Goal: Task Accomplishment & Management: Manage account settings

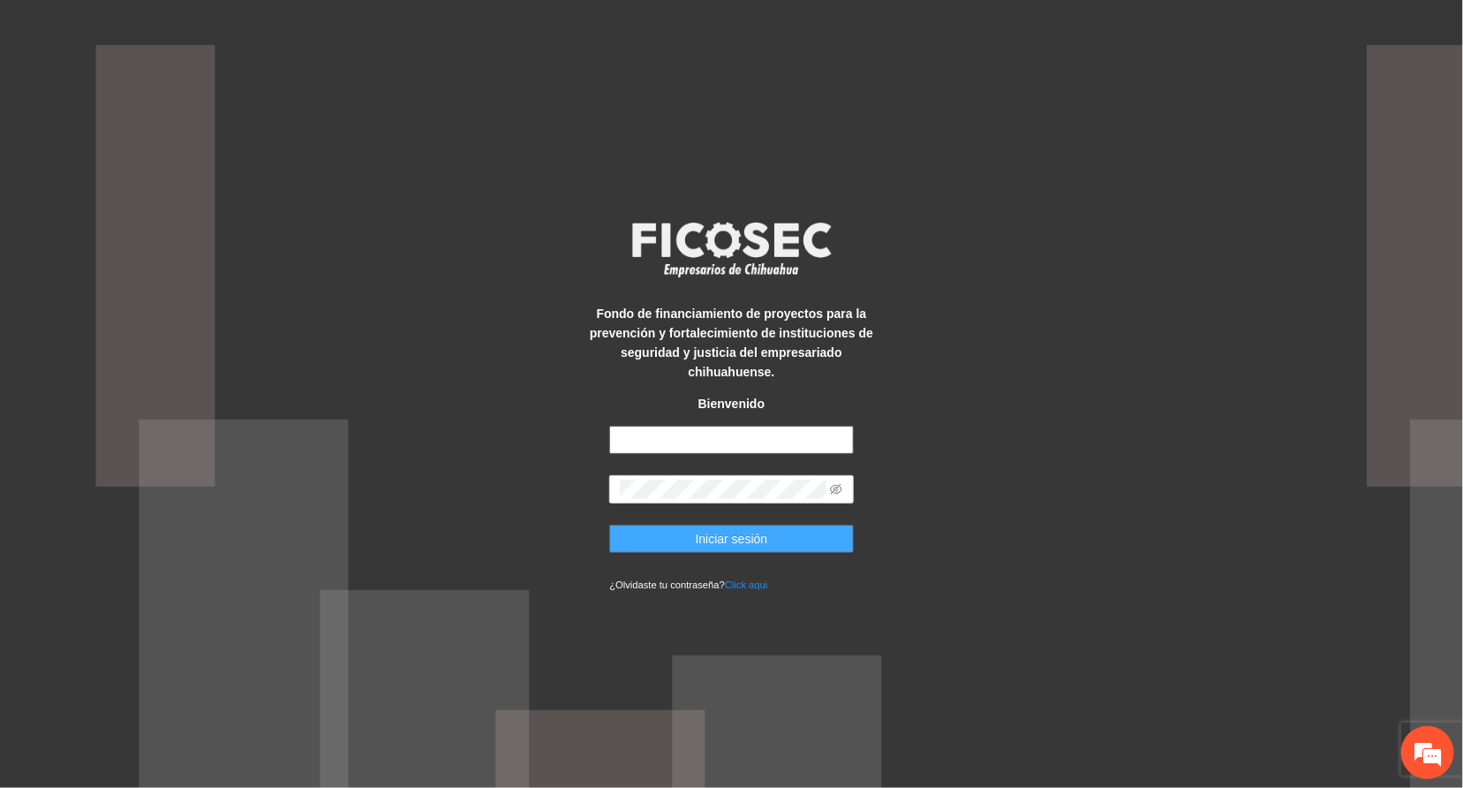
type input "**********"
click at [686, 540] on button "Iniciar sesión" at bounding box center [731, 538] width 244 height 28
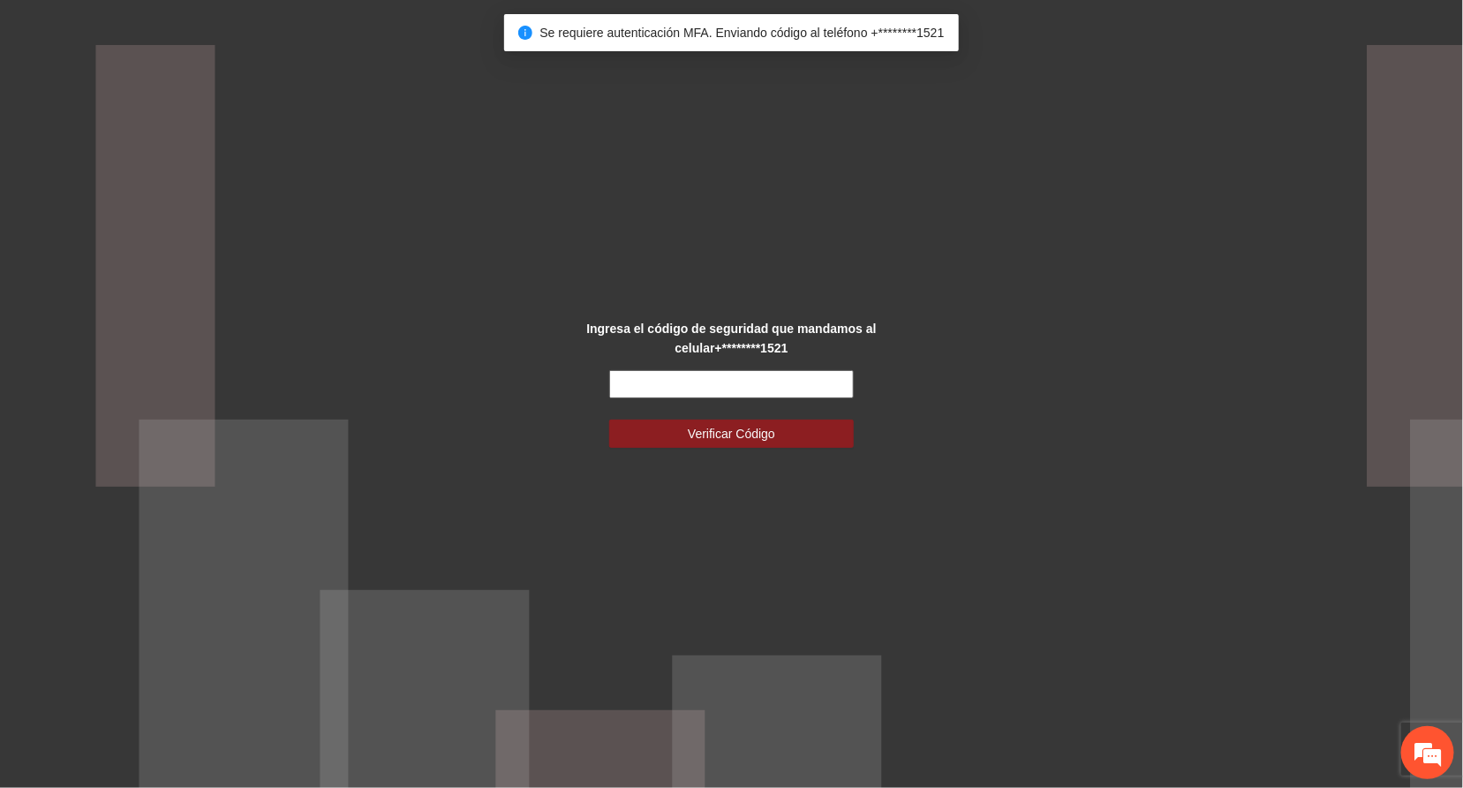
click at [708, 382] on input "text" at bounding box center [731, 384] width 244 height 28
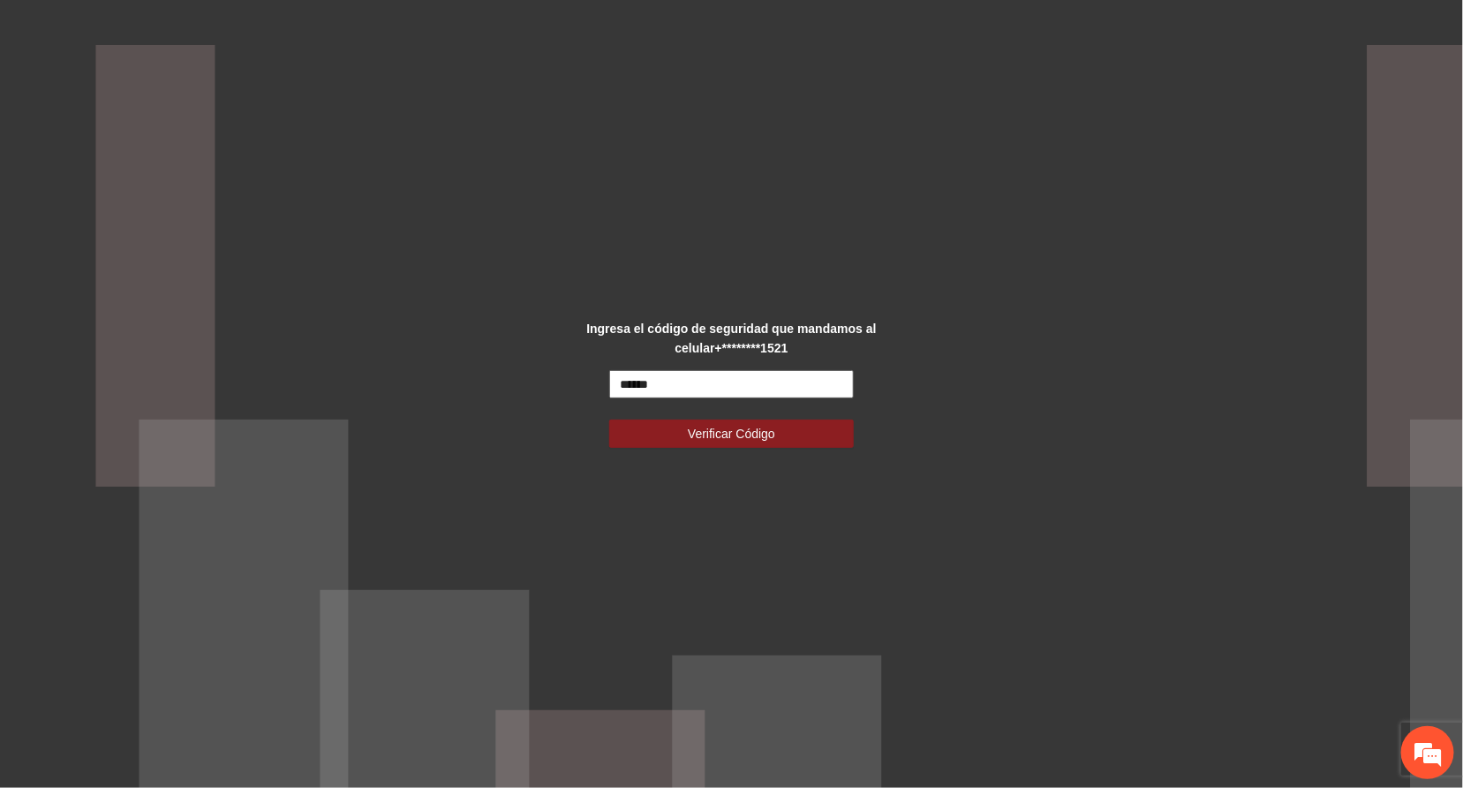
type input "******"
click at [609, 419] on button "Verificar Código" at bounding box center [731, 433] width 244 height 28
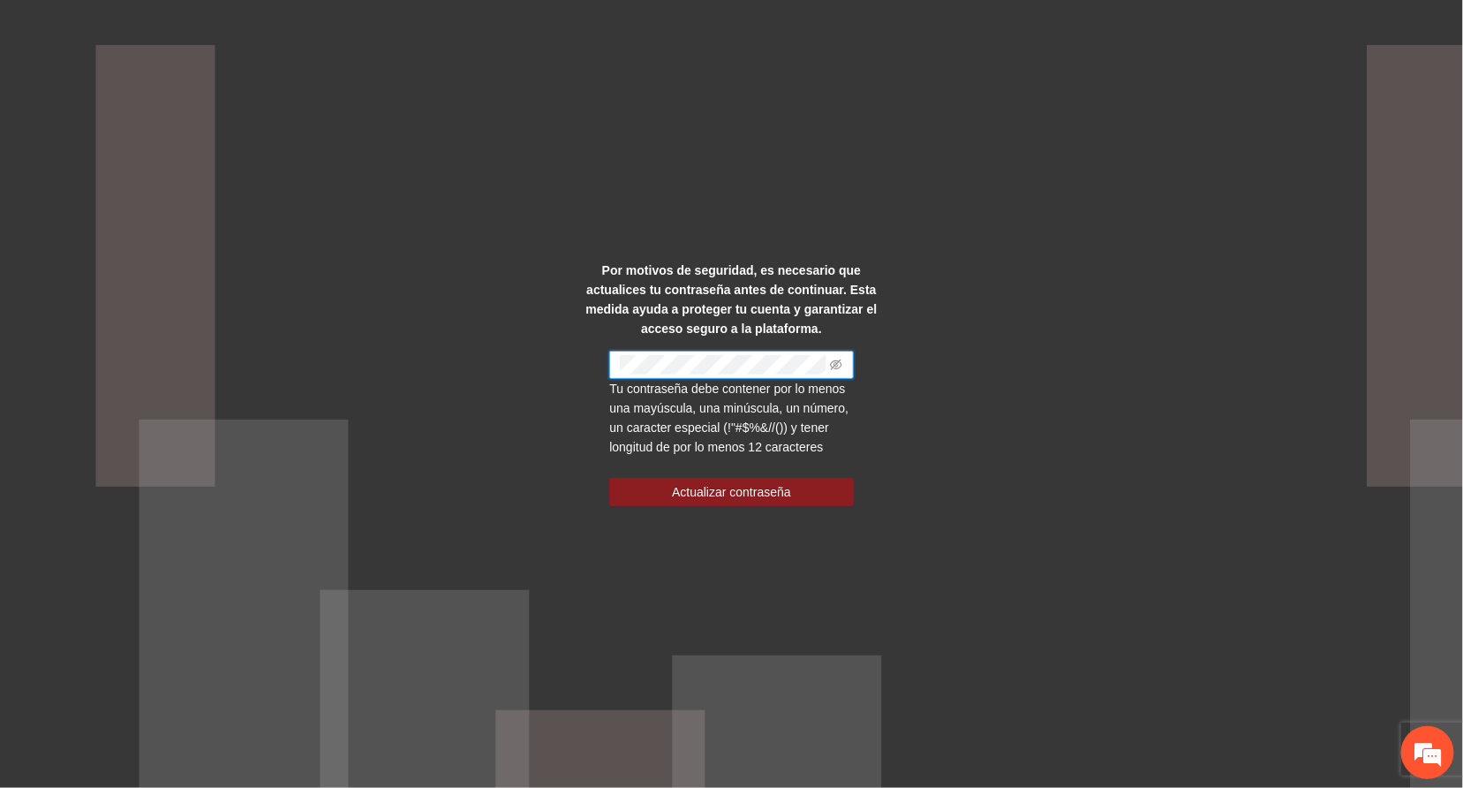
click at [989, 344] on div "Por motivos de seguridad, es necesario que actualices tu contraseña antes de co…" at bounding box center [731, 394] width 1463 height 788
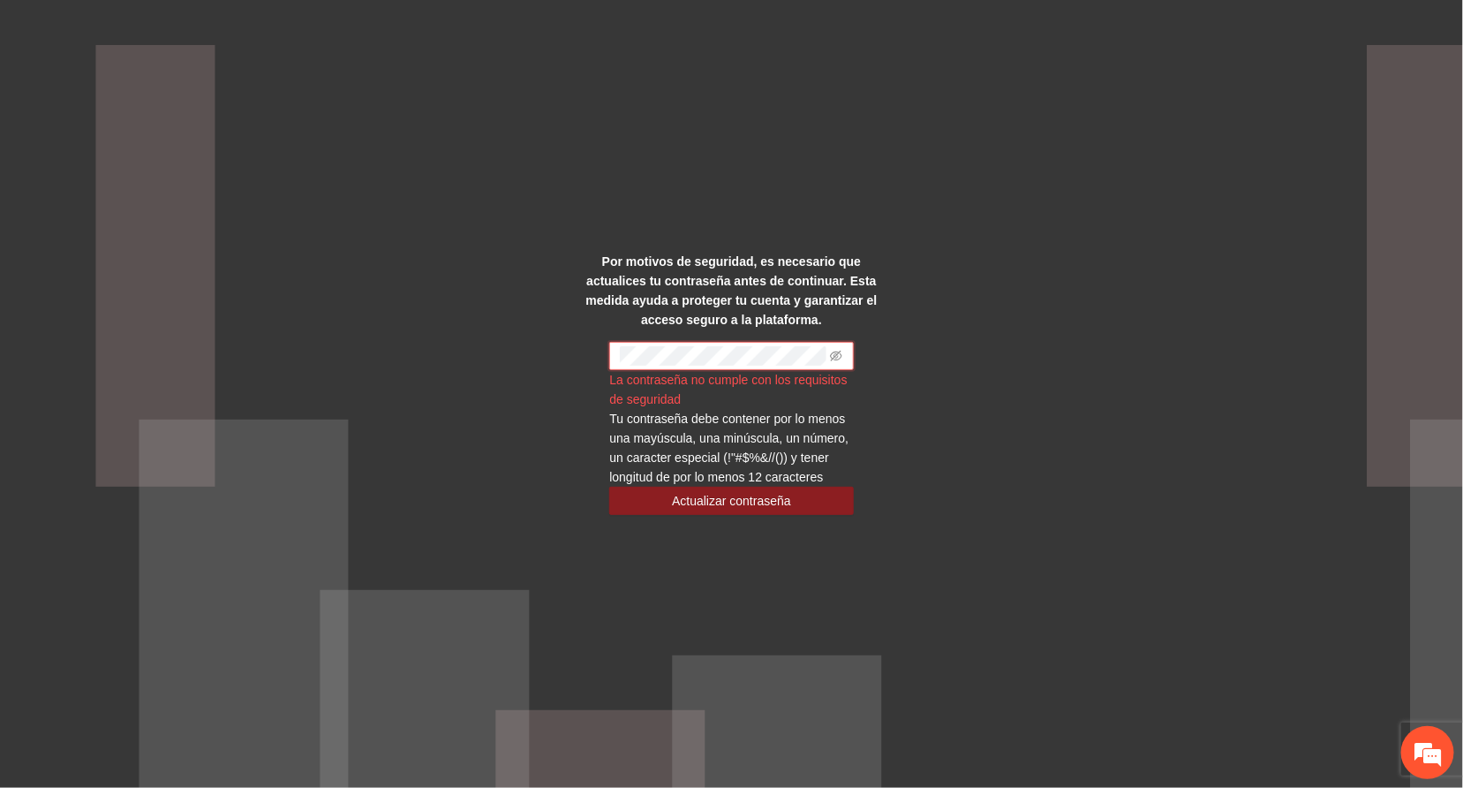
click at [560, 356] on div "Por motivos de seguridad, es necesario que actualices tu contraseña antes de co…" at bounding box center [731, 394] width 1463 height 788
click at [724, 502] on span "Actualizar contraseña" at bounding box center [731, 500] width 119 height 19
click at [552, 356] on div "Por motivos de seguridad, es necesario que actualices tu contraseña antes de co…" at bounding box center [731, 394] width 1463 height 788
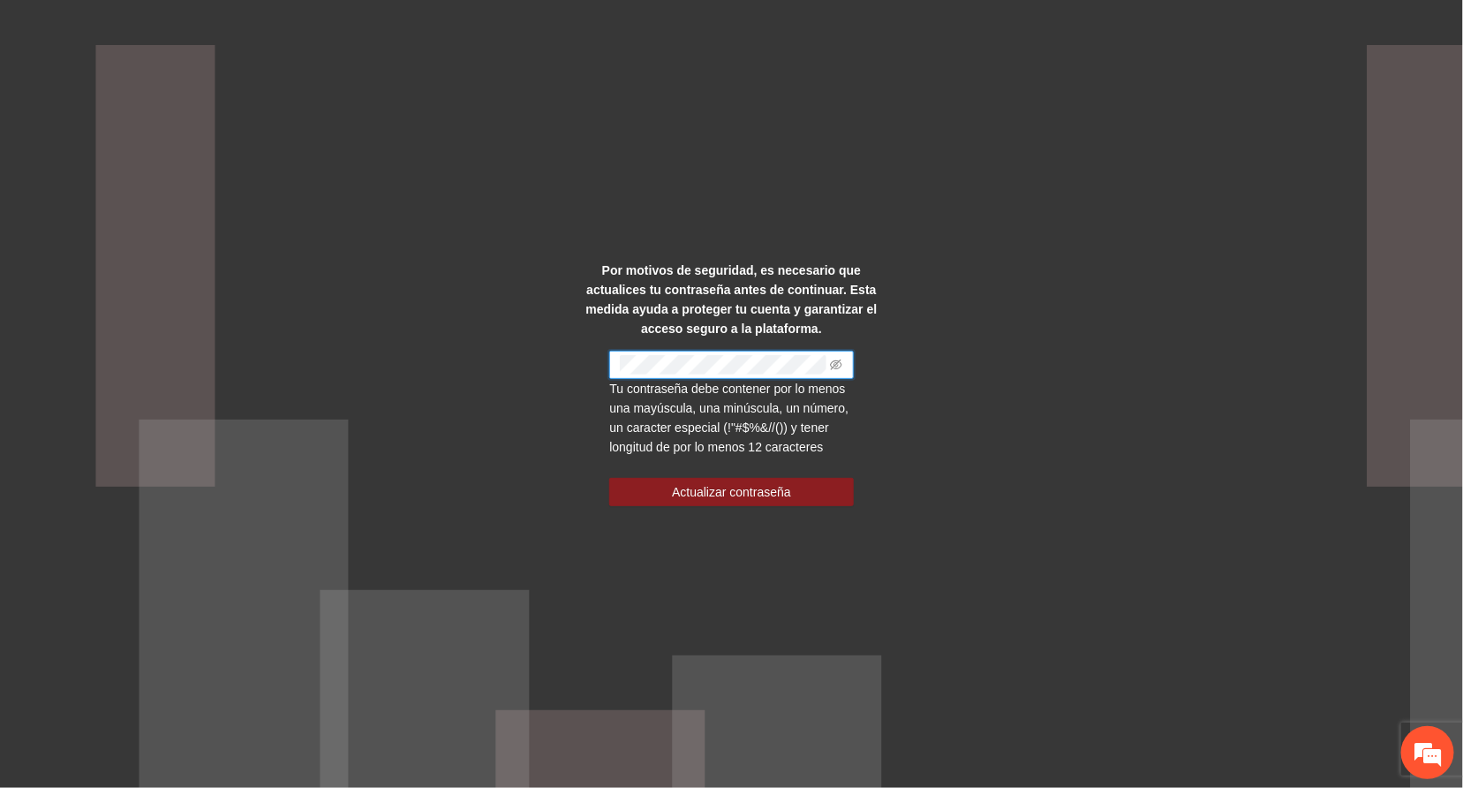
click at [575, 352] on div "Por motivos de seguridad, es necesario que actualices tu contraseña antes de co…" at bounding box center [731, 394] width 1463 height 788
click at [519, 327] on div "Por motivos de seguridad, es necesario que actualices tu contraseña antes de co…" at bounding box center [731, 394] width 1463 height 788
click at [565, 350] on div "Por motivos de seguridad, es necesario que actualices tu contraseña antes de co…" at bounding box center [731, 394] width 1463 height 788
click at [743, 487] on span "Actualizar contraseña" at bounding box center [731, 491] width 119 height 19
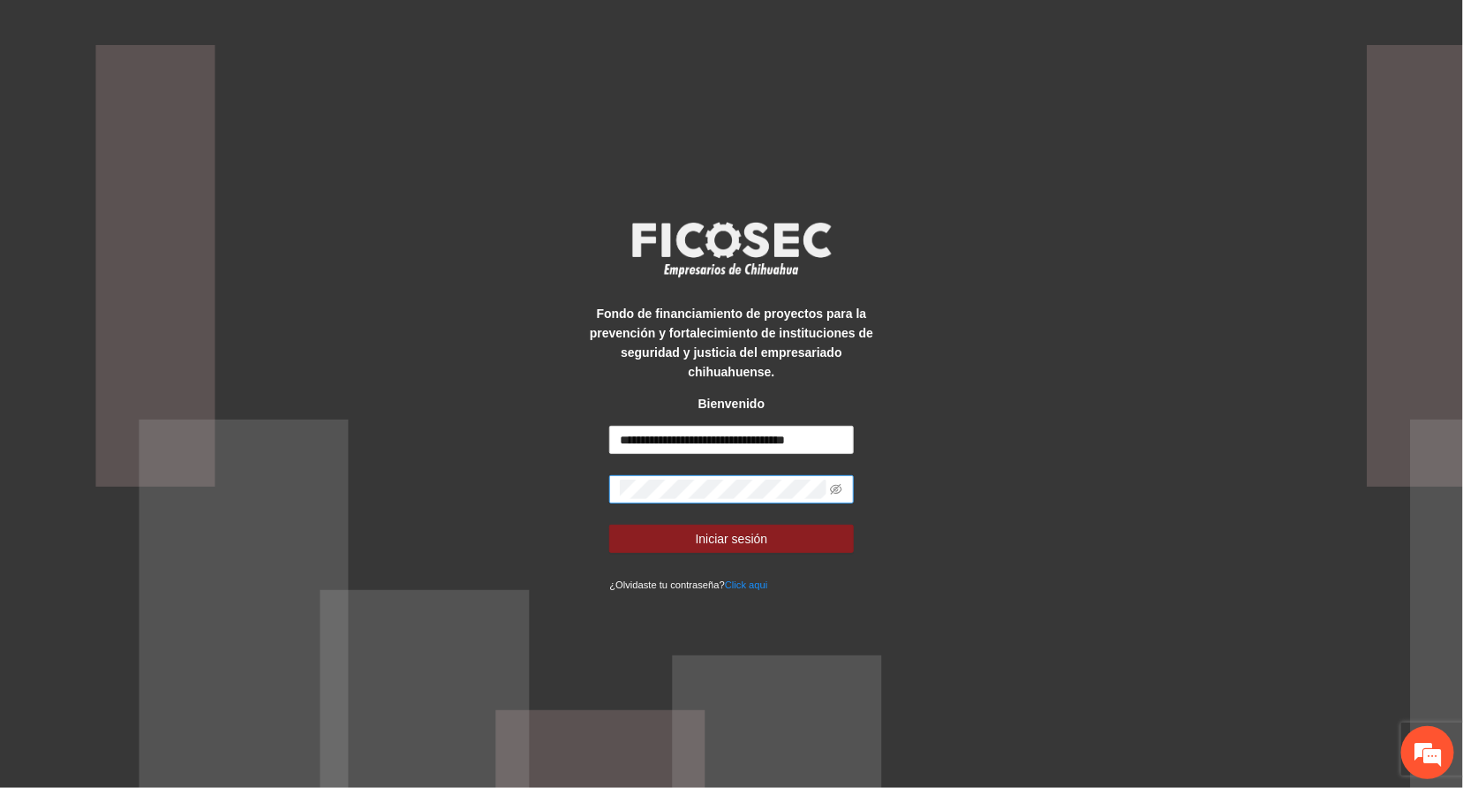
click at [843, 477] on span at bounding box center [731, 489] width 244 height 28
click at [840, 483] on icon "eye-invisible" at bounding box center [836, 489] width 12 height 12
click at [702, 529] on span "Iniciar sesión" at bounding box center [732, 538] width 72 height 19
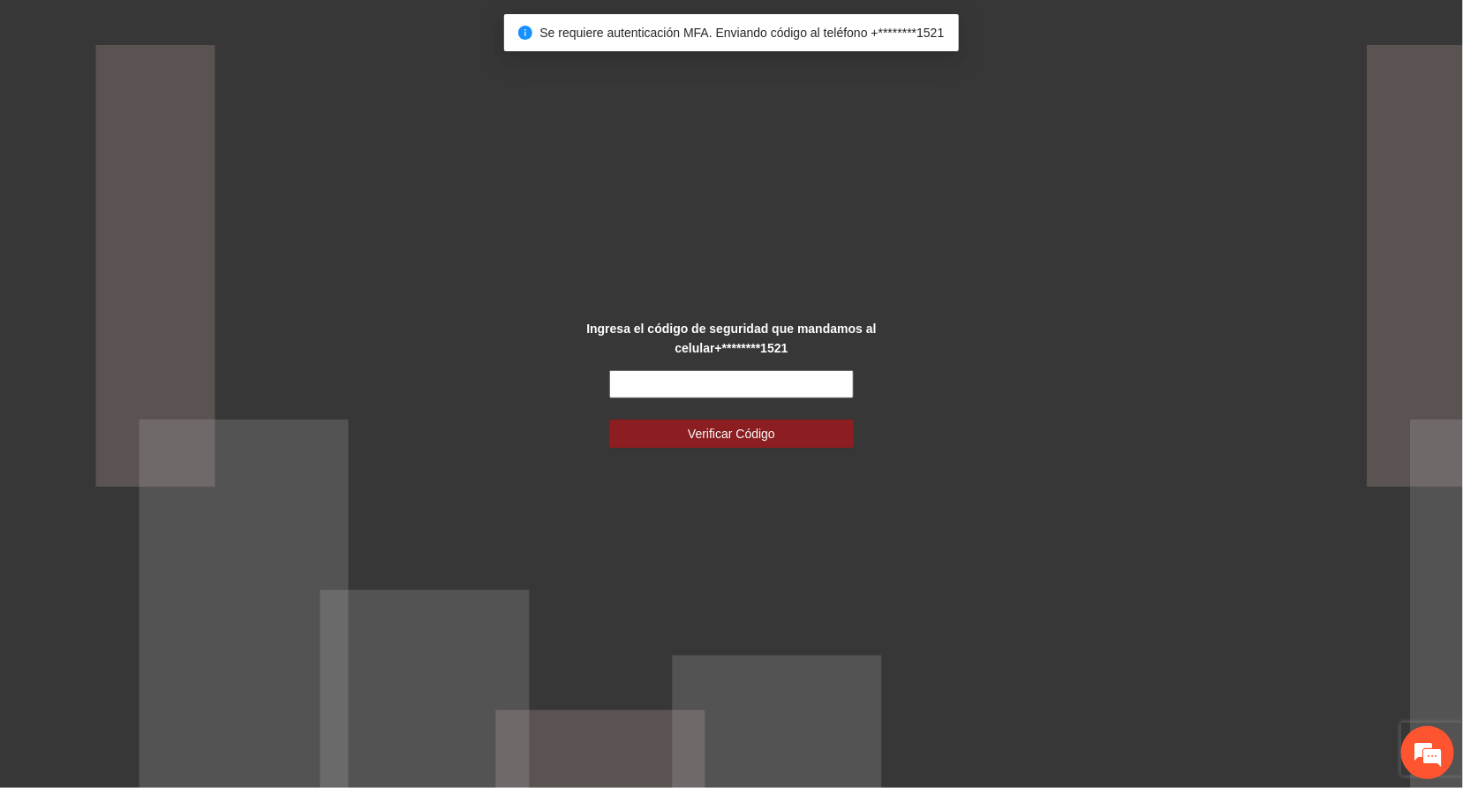
click at [795, 384] on input "text" at bounding box center [731, 384] width 244 height 28
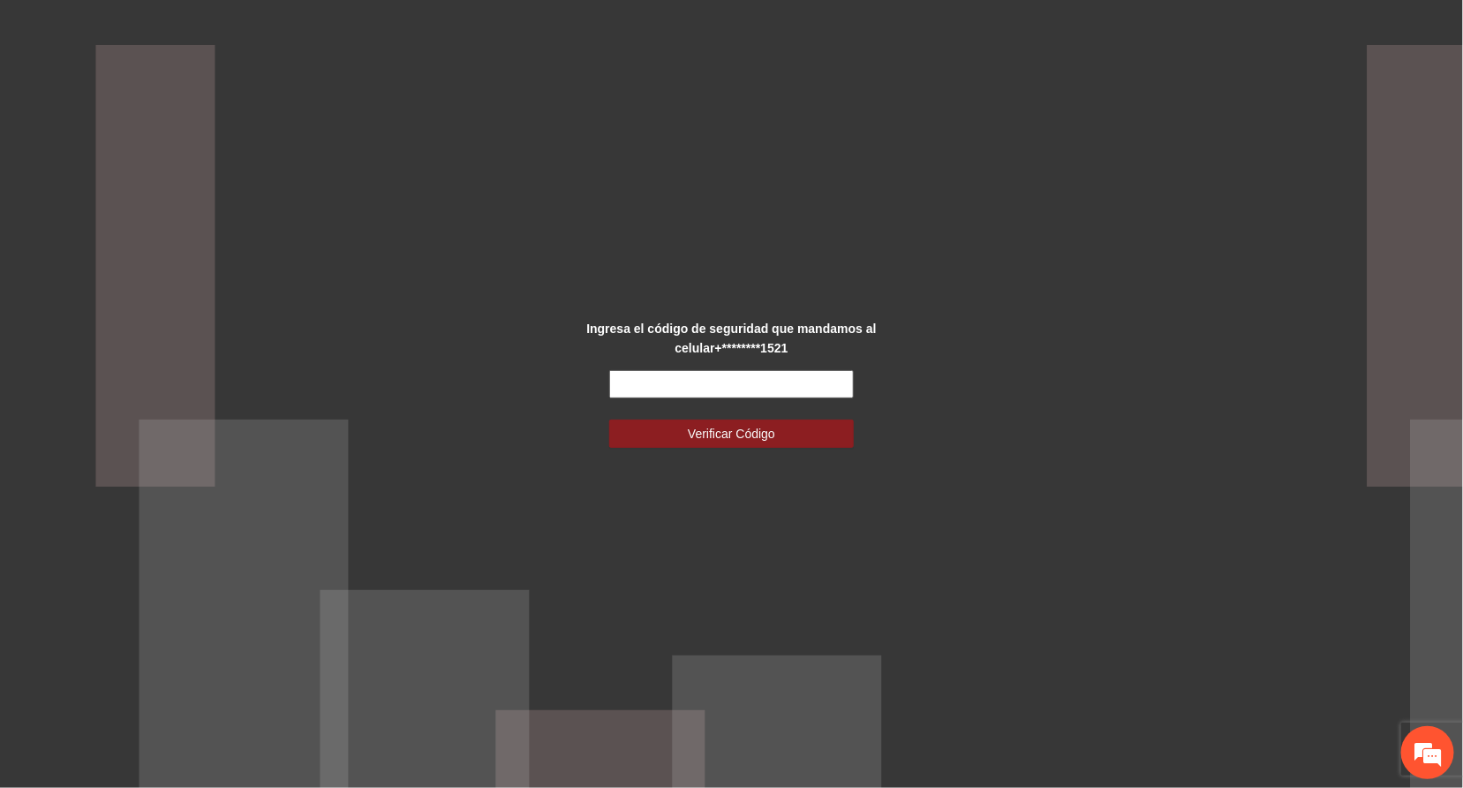
click at [663, 388] on input "text" at bounding box center [731, 384] width 244 height 28
type input "******"
click at [736, 438] on span "Verificar Código" at bounding box center [731, 433] width 87 height 19
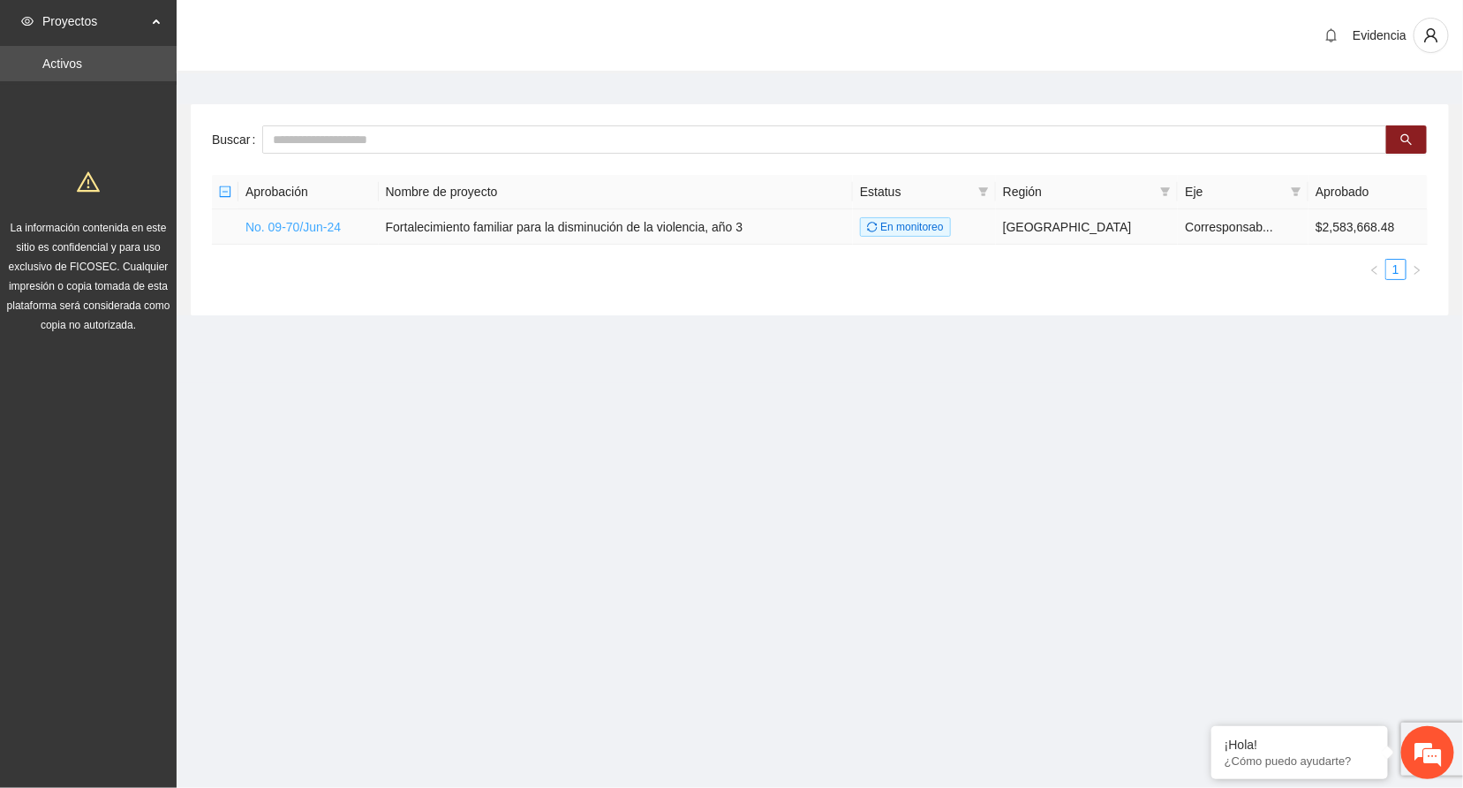
click at [294, 220] on link "No. 09-70/Jun-24" at bounding box center [292, 227] width 95 height 14
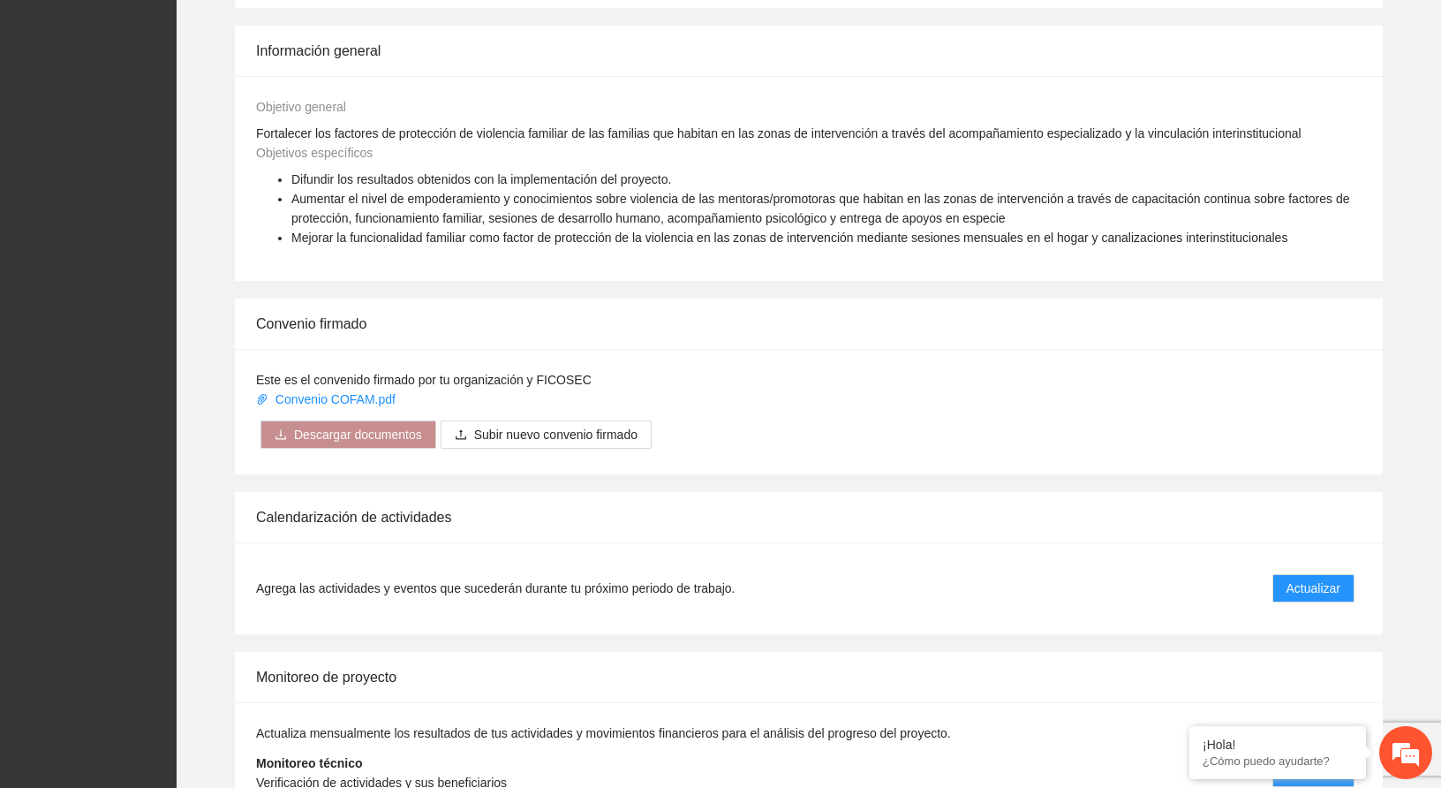
scroll to position [1256, 0]
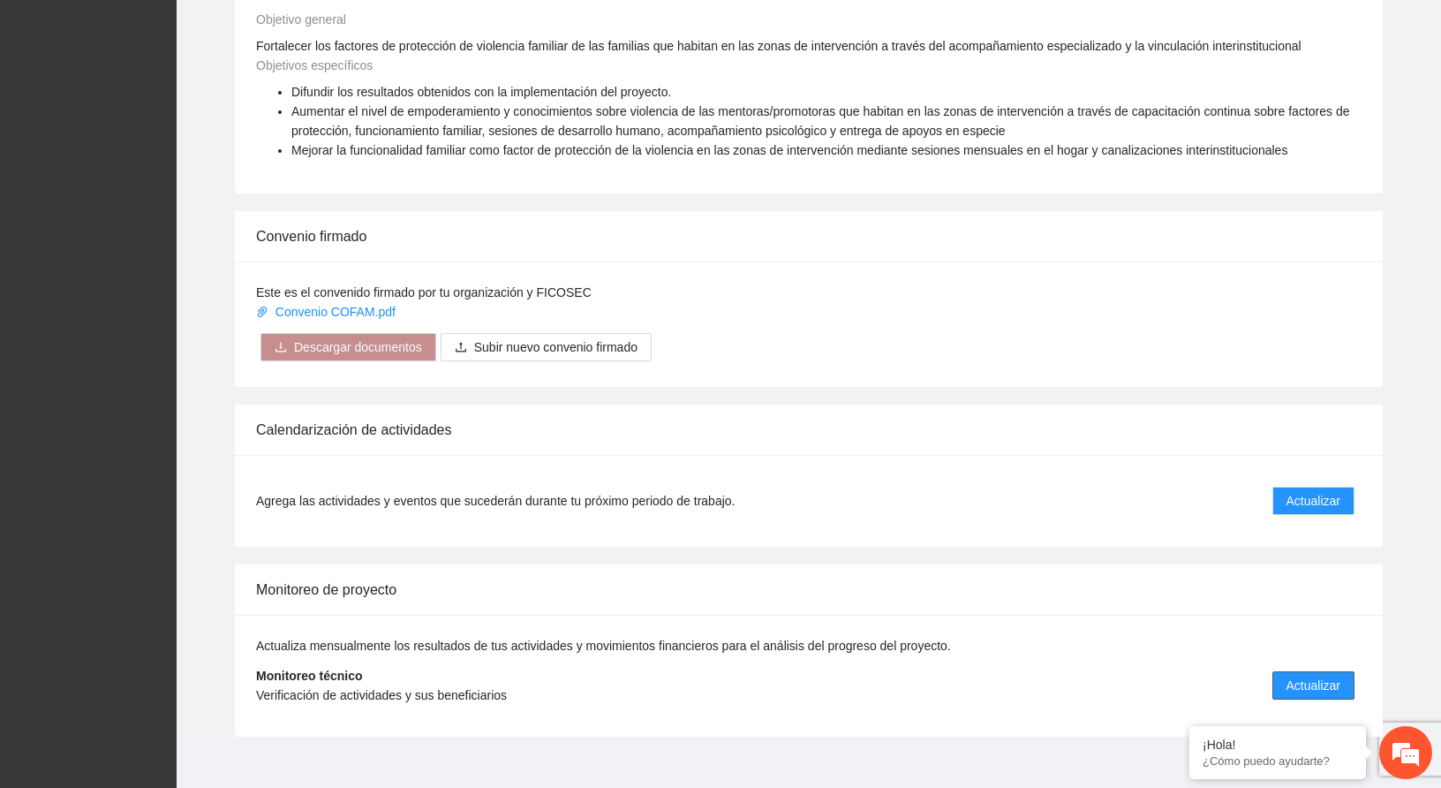
click at [1303, 675] on span "Actualizar" at bounding box center [1313, 684] width 54 height 19
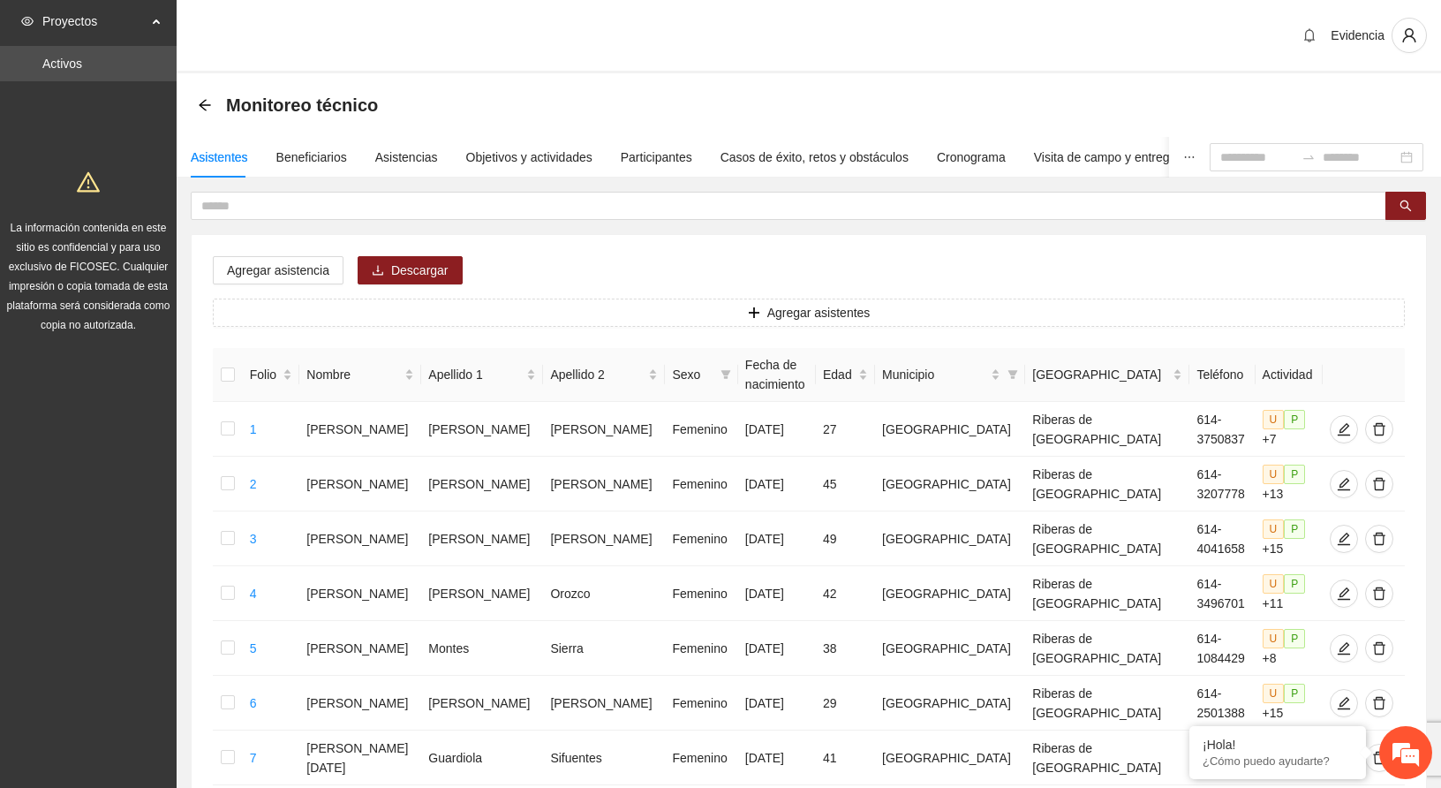
click at [638, 66] on div "Evidencia" at bounding box center [809, 36] width 1264 height 73
click at [1067, 79] on div "Monitoreo técnico" at bounding box center [809, 105] width 1264 height 64
click at [713, 104] on div "Monitoreo técnico" at bounding box center [809, 104] width 1222 height 35
click at [777, 82] on div "Monitoreo técnico" at bounding box center [809, 105] width 1264 height 64
click at [752, 103] on div "Monitoreo técnico" at bounding box center [809, 104] width 1222 height 35
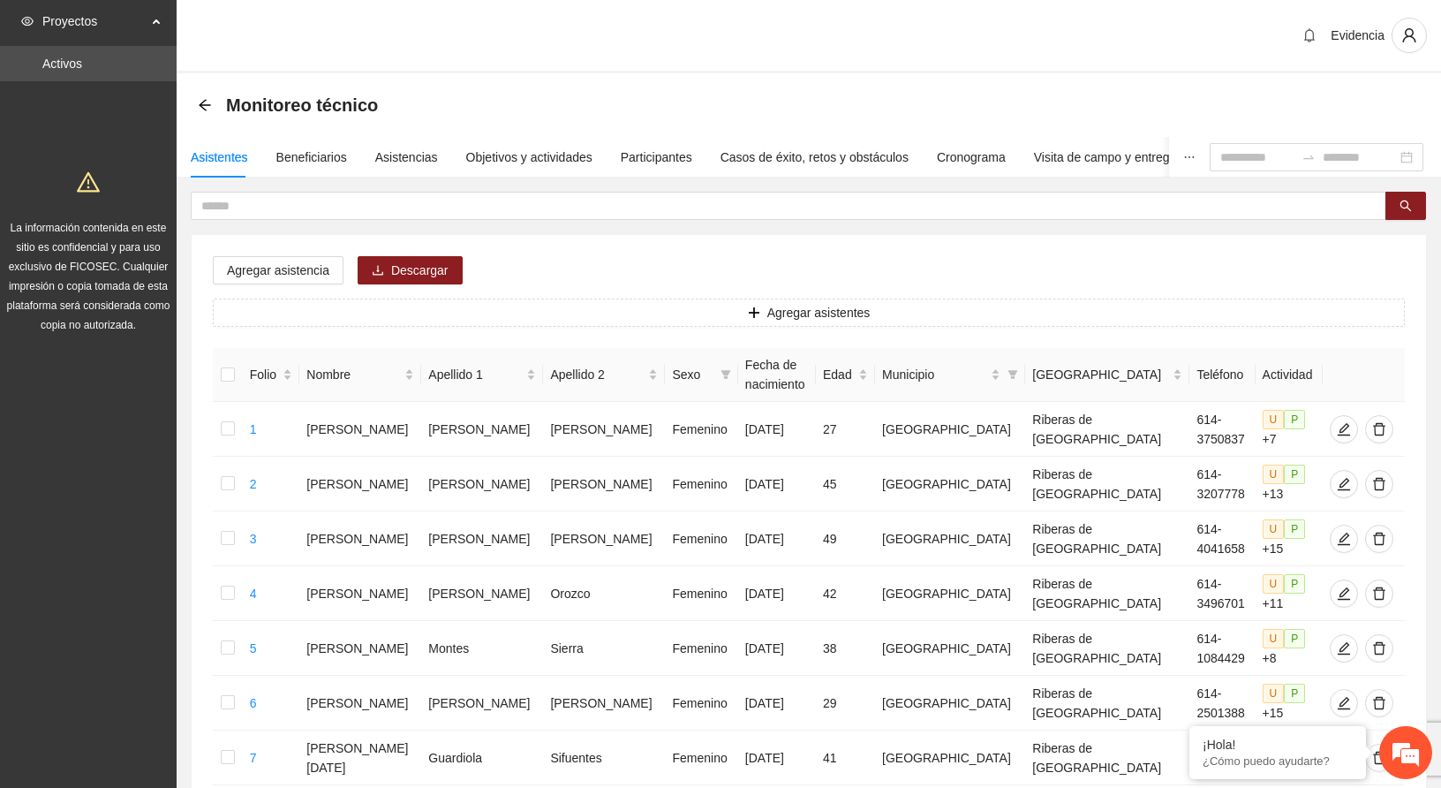
click at [846, 59] on div "Evidencia" at bounding box center [809, 36] width 1264 height 73
click at [485, 155] on div "Objetivos y actividades" at bounding box center [529, 156] width 126 height 19
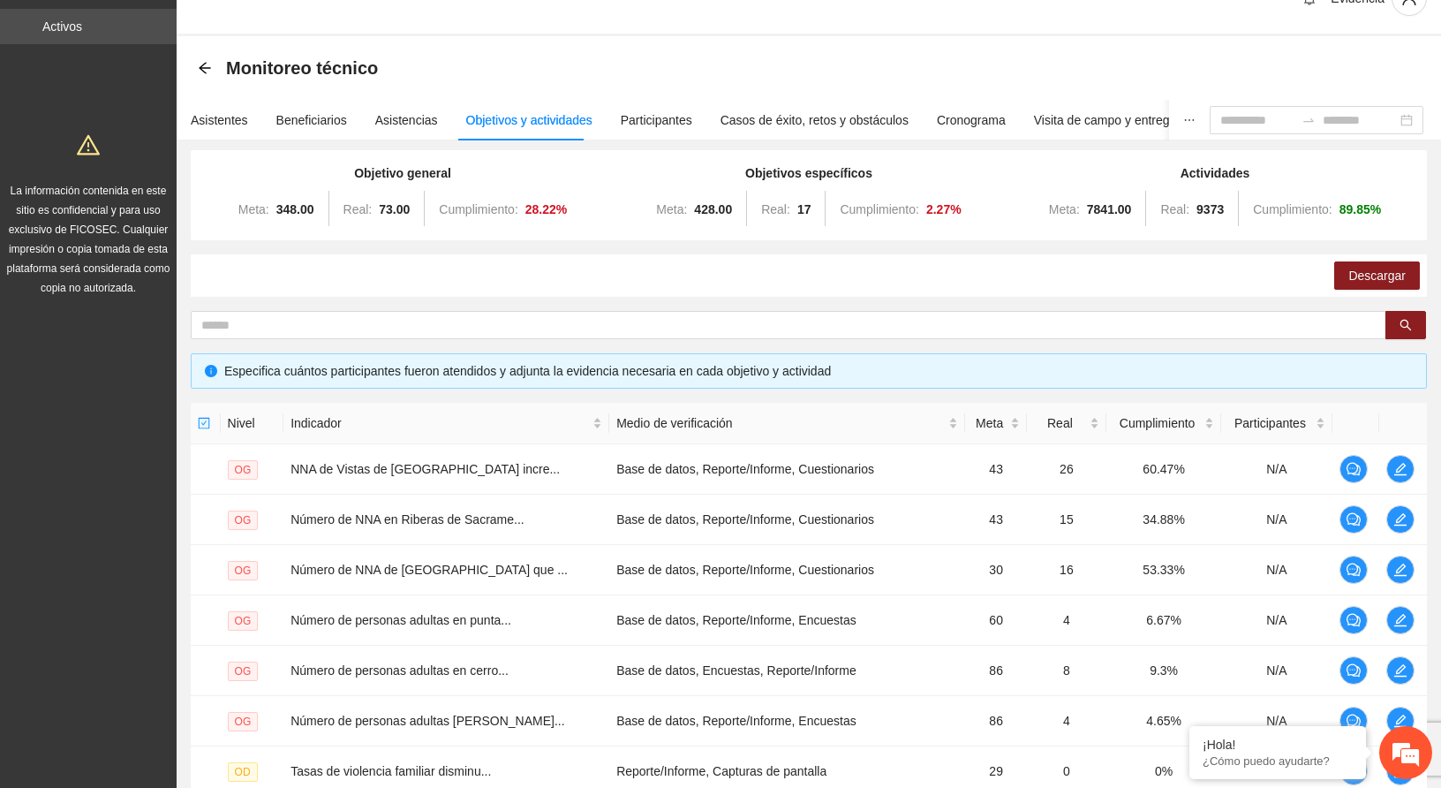
scroll to position [14, 0]
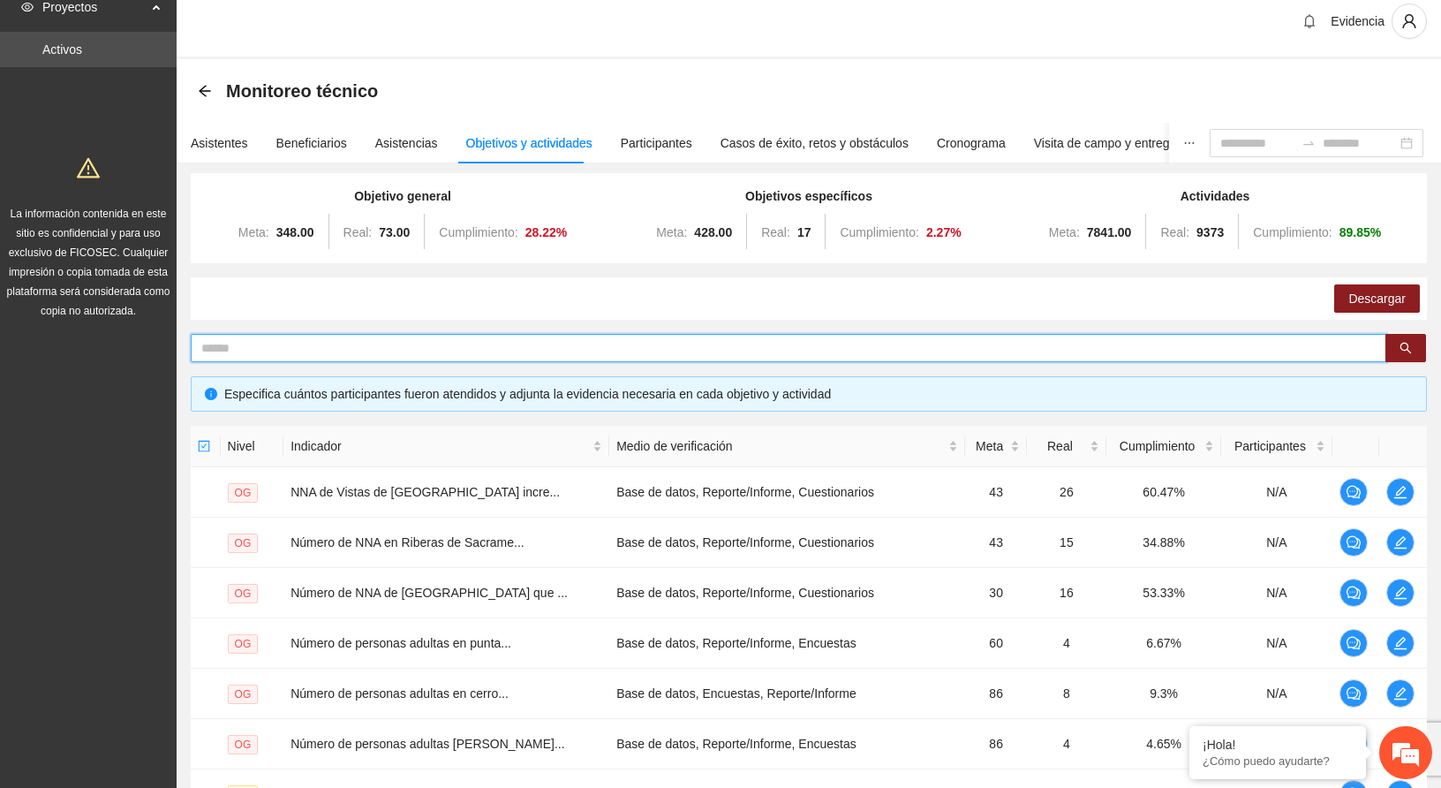
click at [263, 348] on input "text" at bounding box center [781, 347] width 1160 height 19
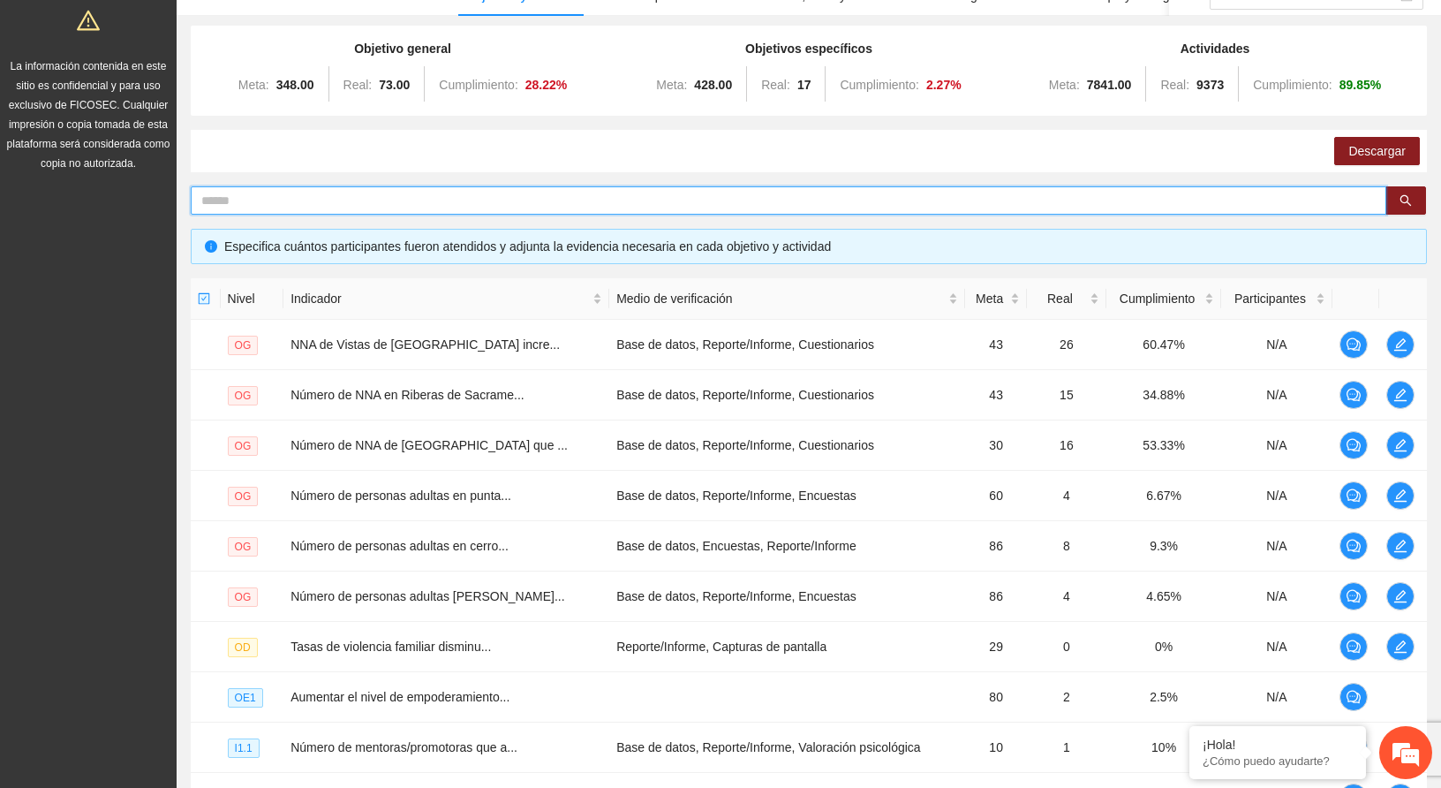
scroll to position [372, 0]
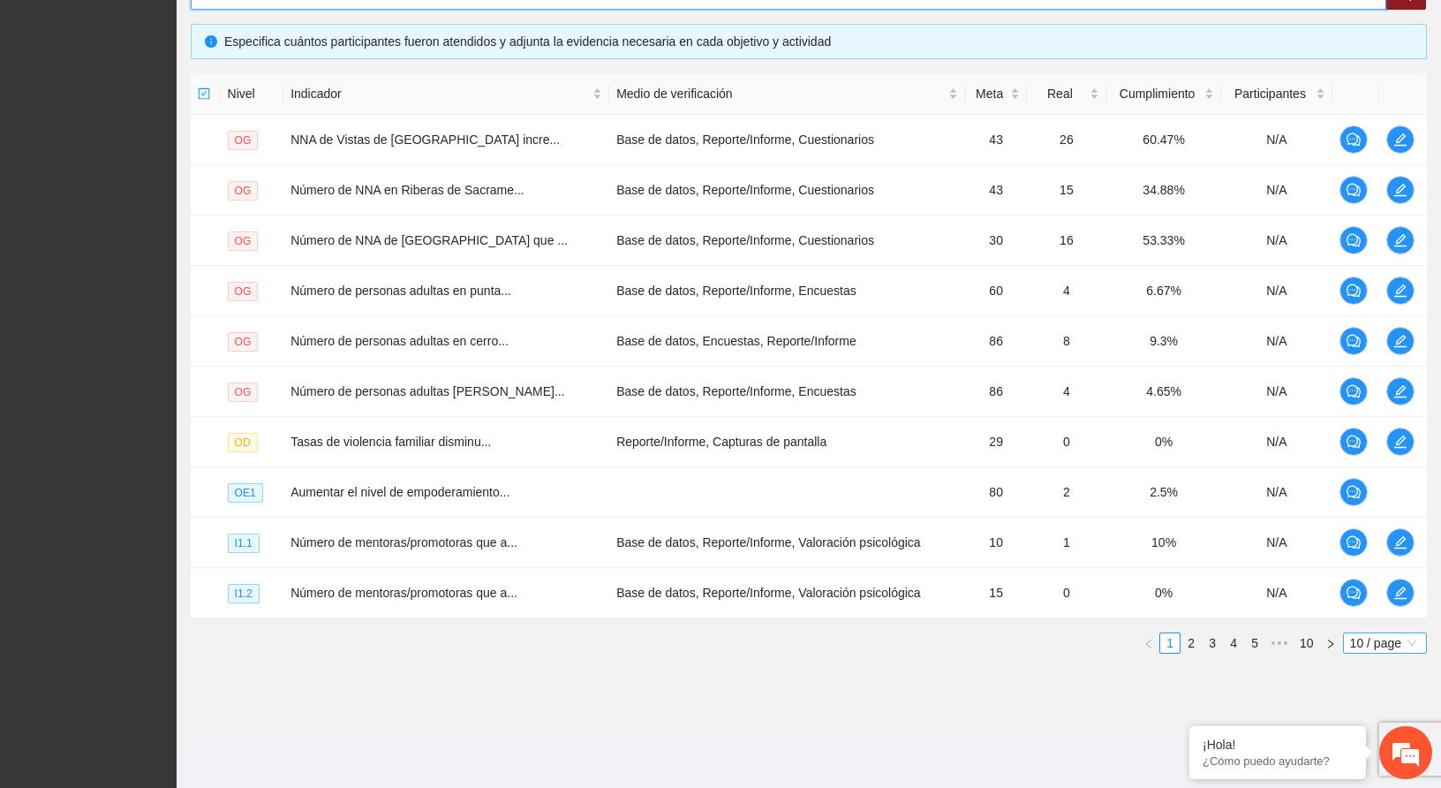
click at [1377, 647] on span "10 / page" at bounding box center [1385, 642] width 70 height 19
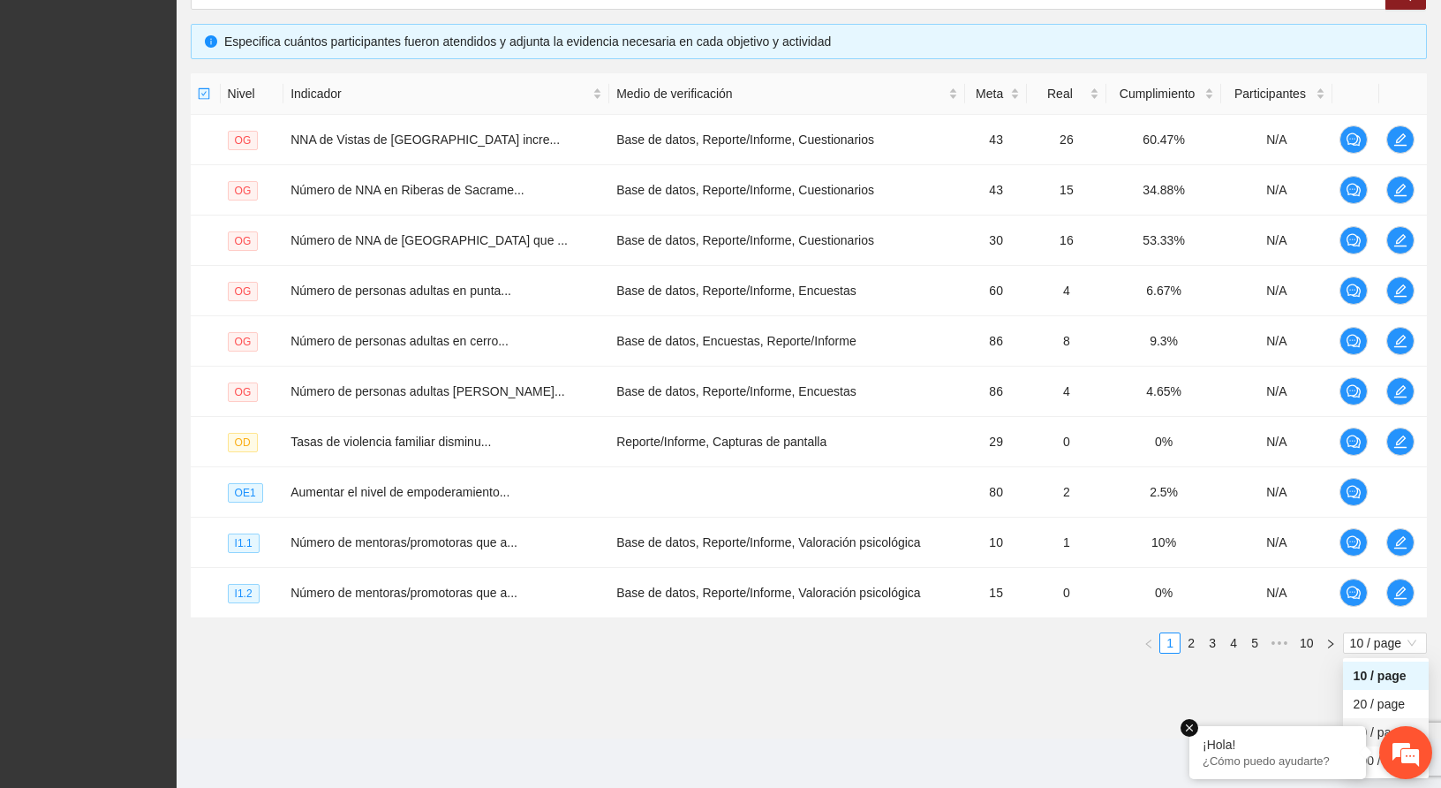
click at [1192, 728] on em at bounding box center [1190, 728] width 18 height 18
click at [1370, 637] on span "10 / page" at bounding box center [1385, 642] width 70 height 19
click at [1365, 764] on div "100 / page" at bounding box center [1386, 760] width 64 height 19
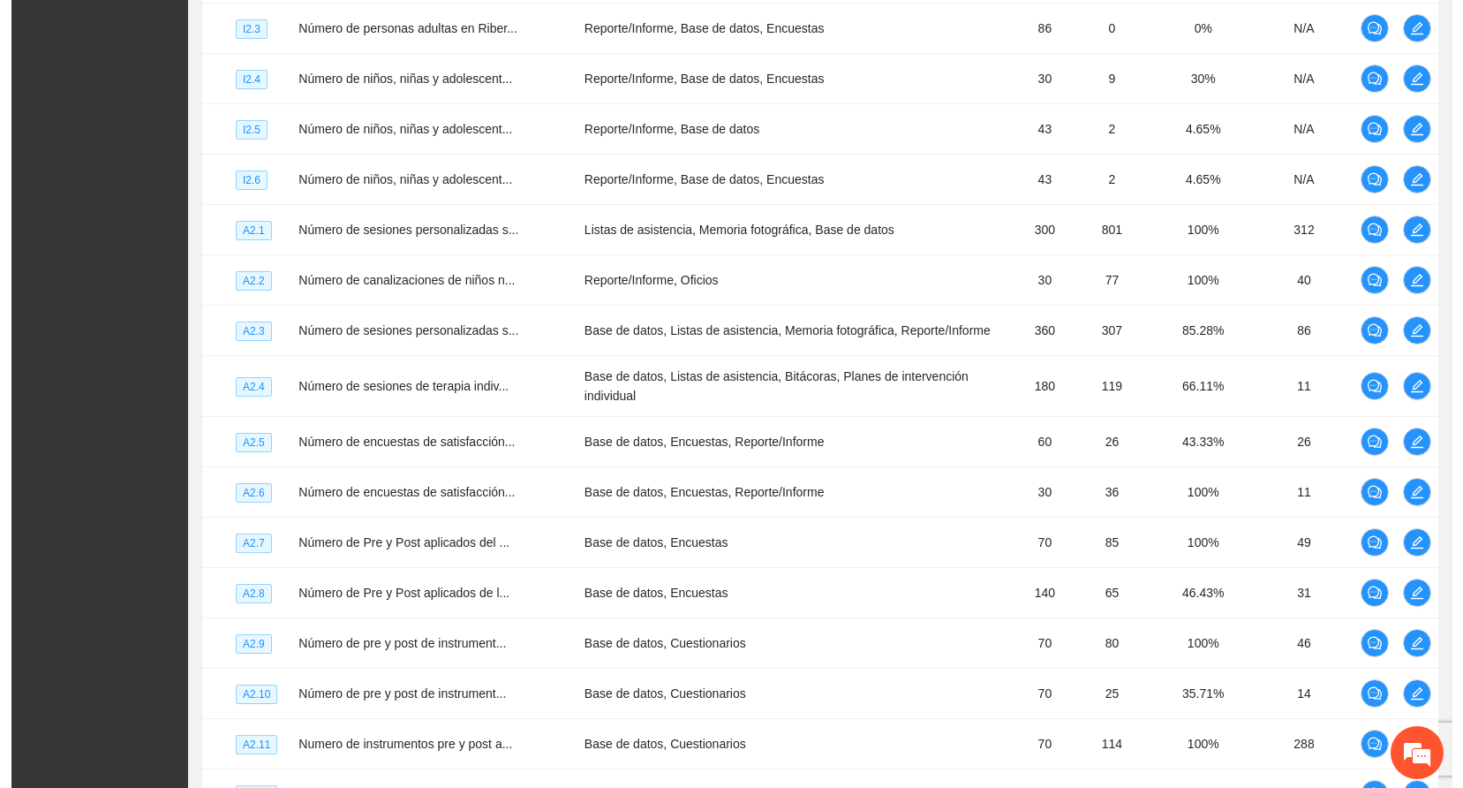
scroll to position [2623, 0]
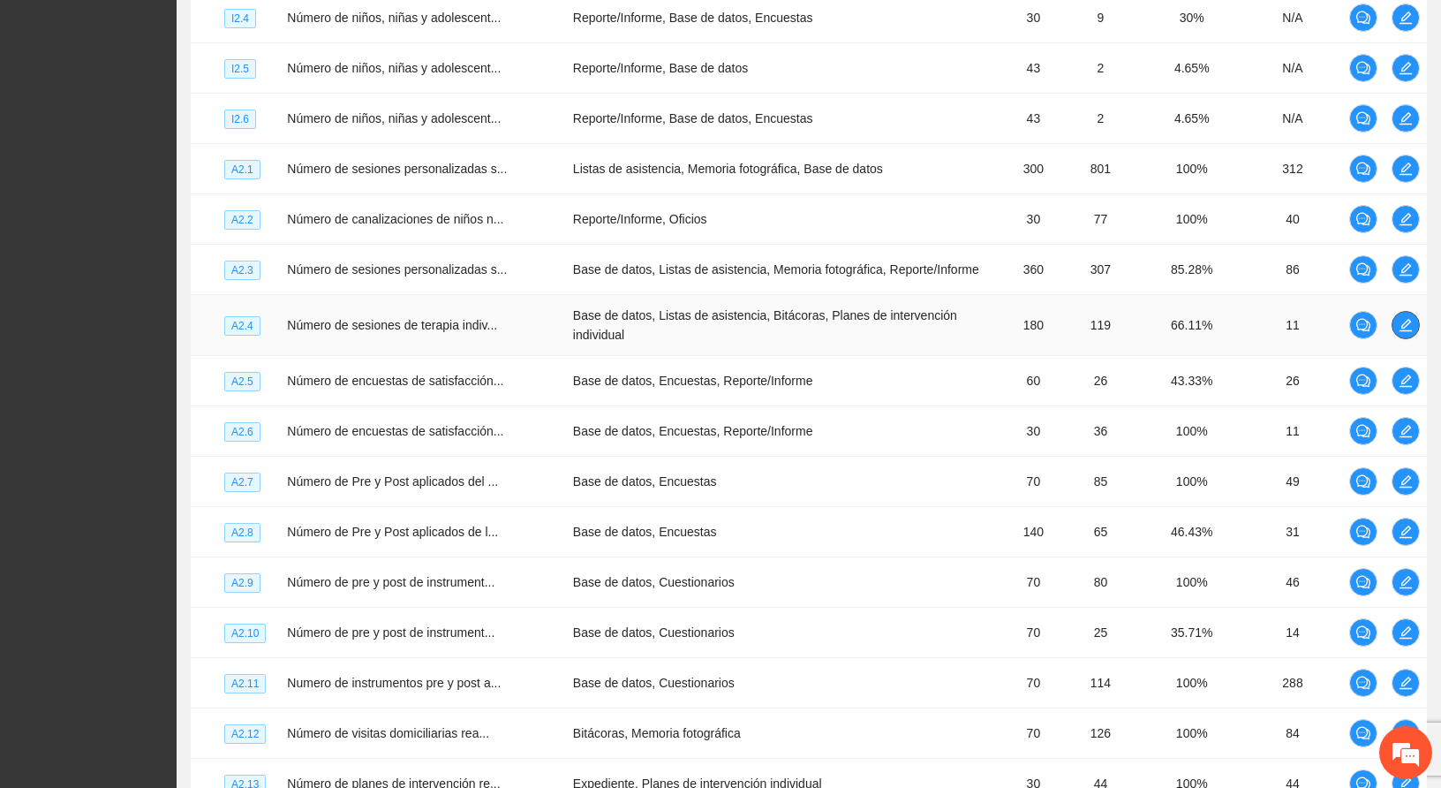
click at [1404, 318] on icon "edit" at bounding box center [1406, 325] width 14 height 14
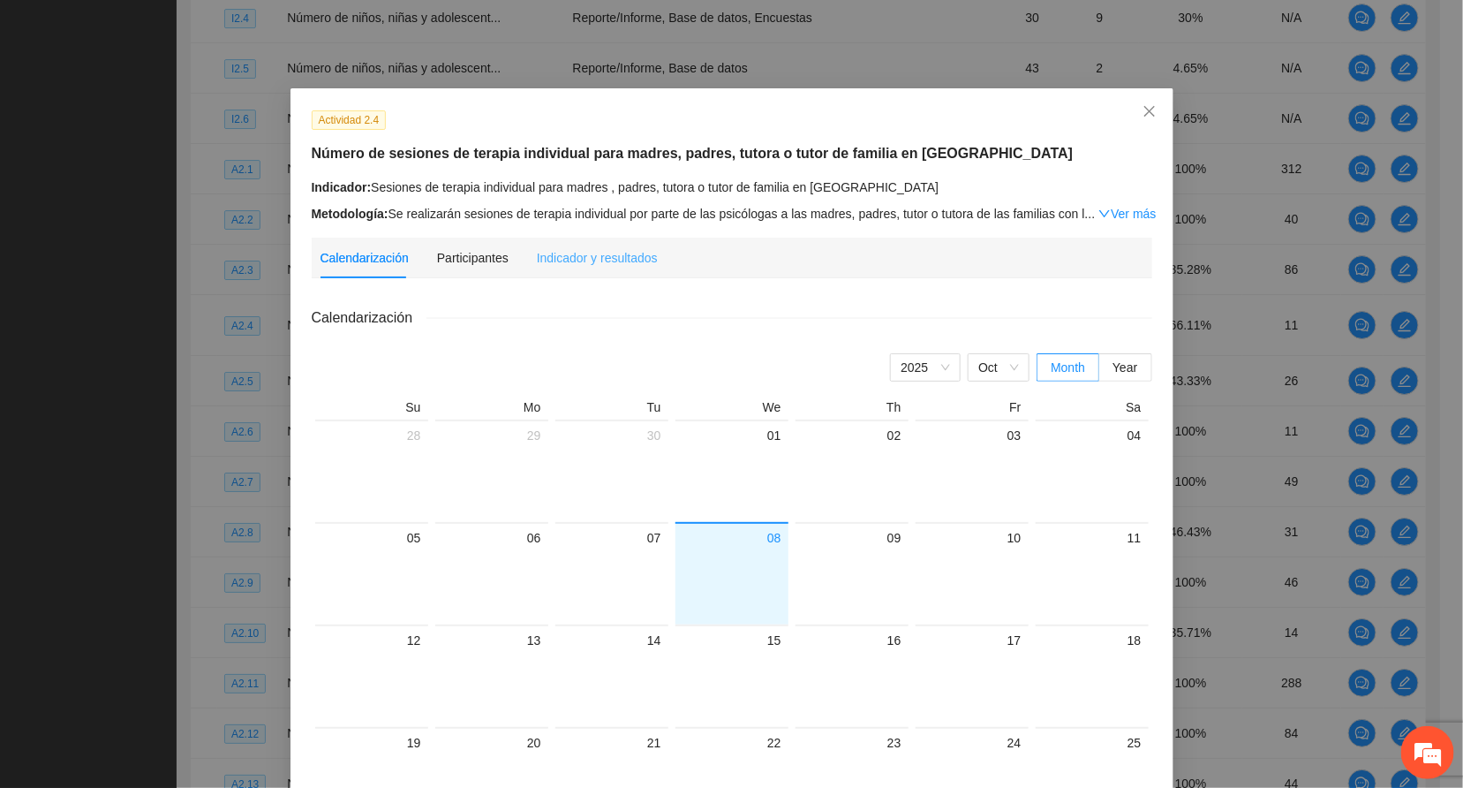
click at [539, 244] on div "Indicador y resultados" at bounding box center [597, 258] width 121 height 41
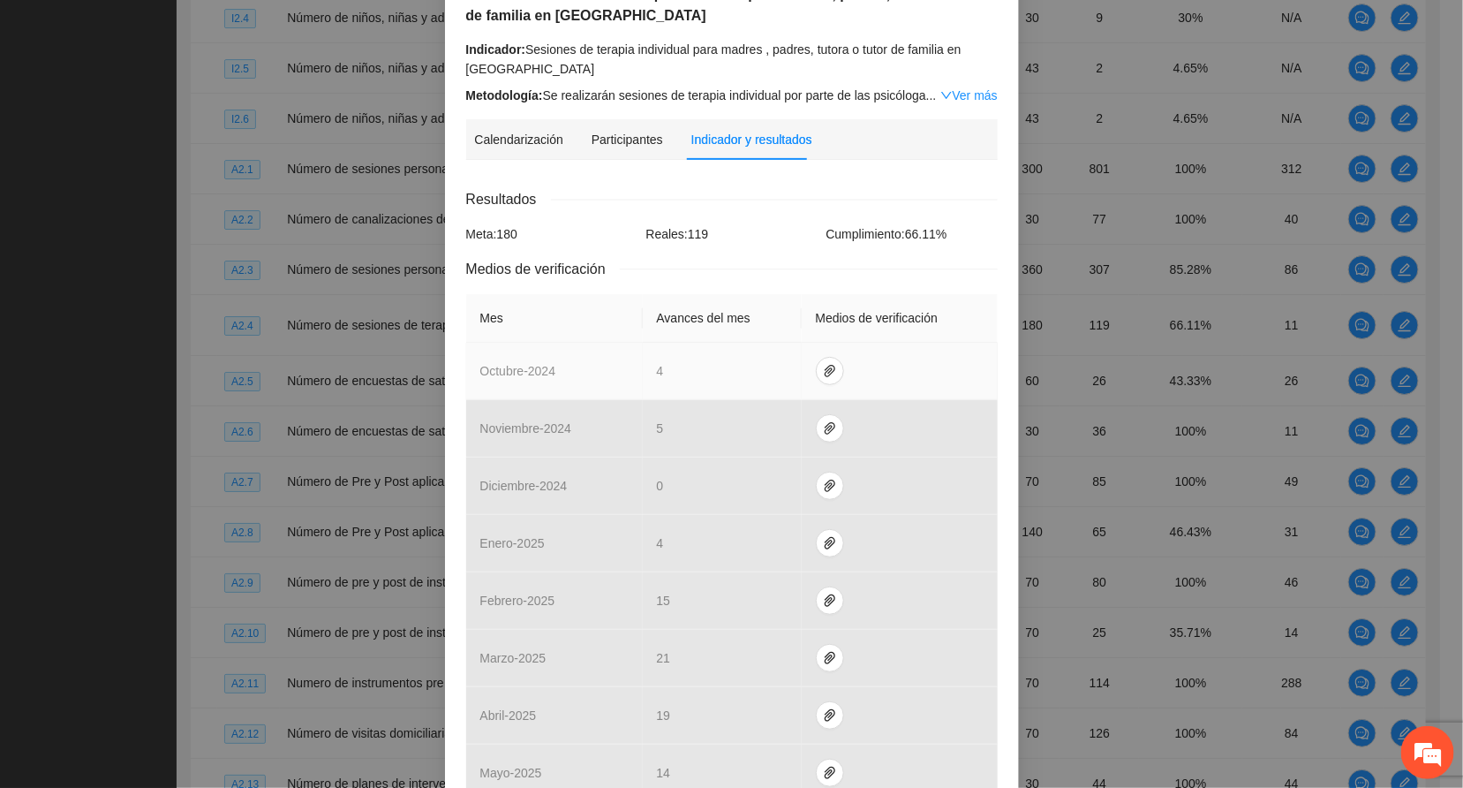
scroll to position [485, 0]
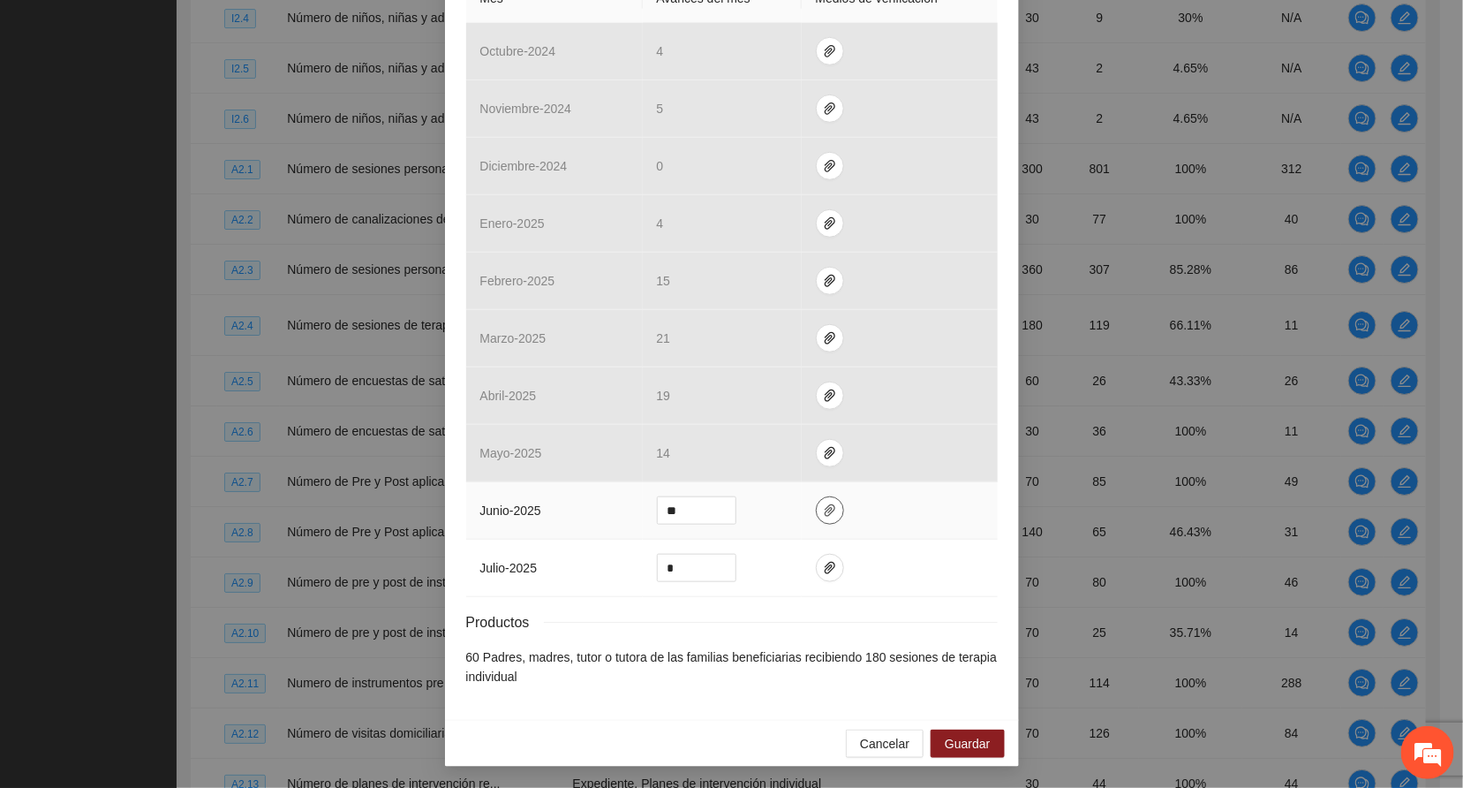
click at [825, 509] on icon "paper-clip" at bounding box center [830, 510] width 11 height 12
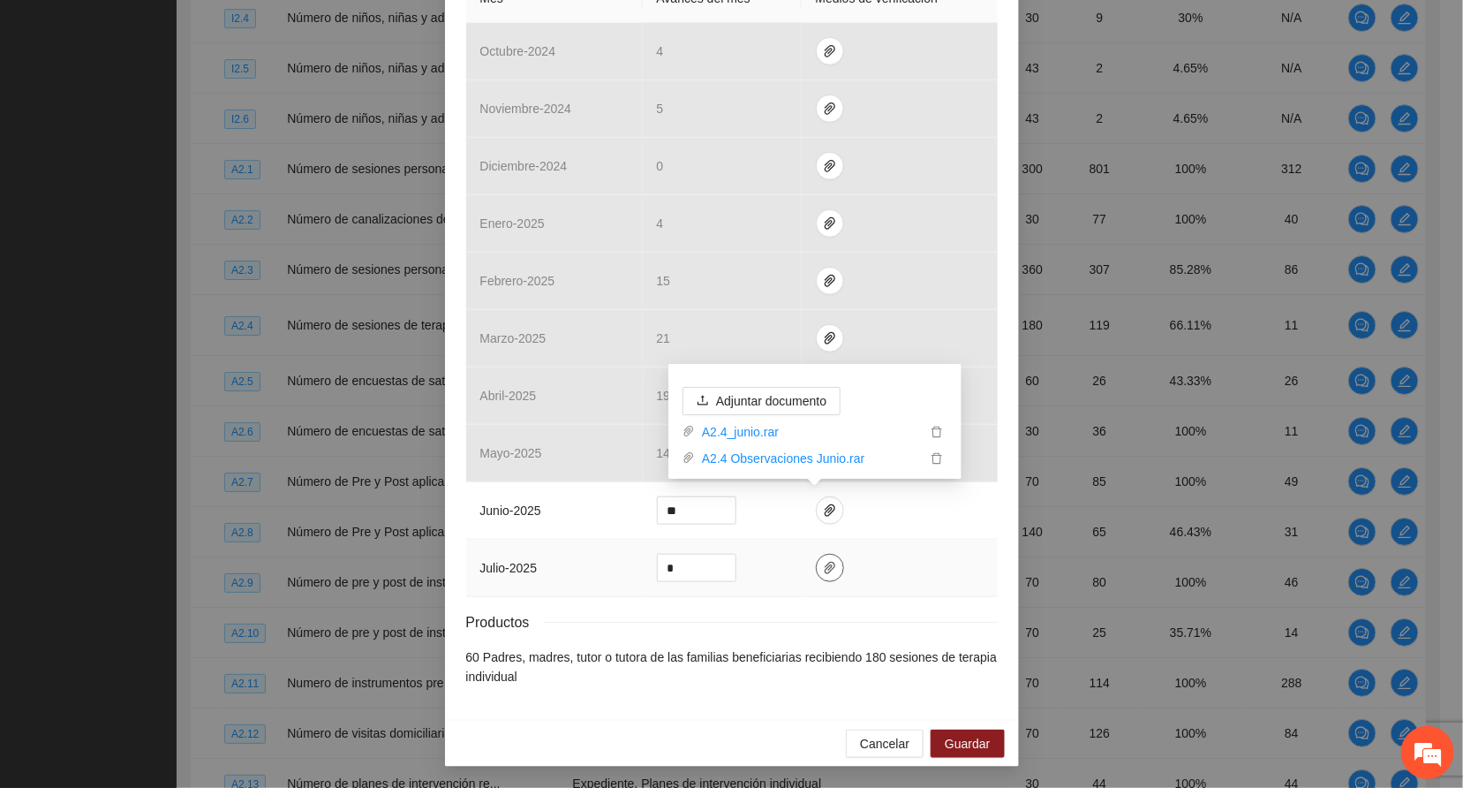
click at [823, 561] on icon "paper-clip" at bounding box center [830, 568] width 14 height 14
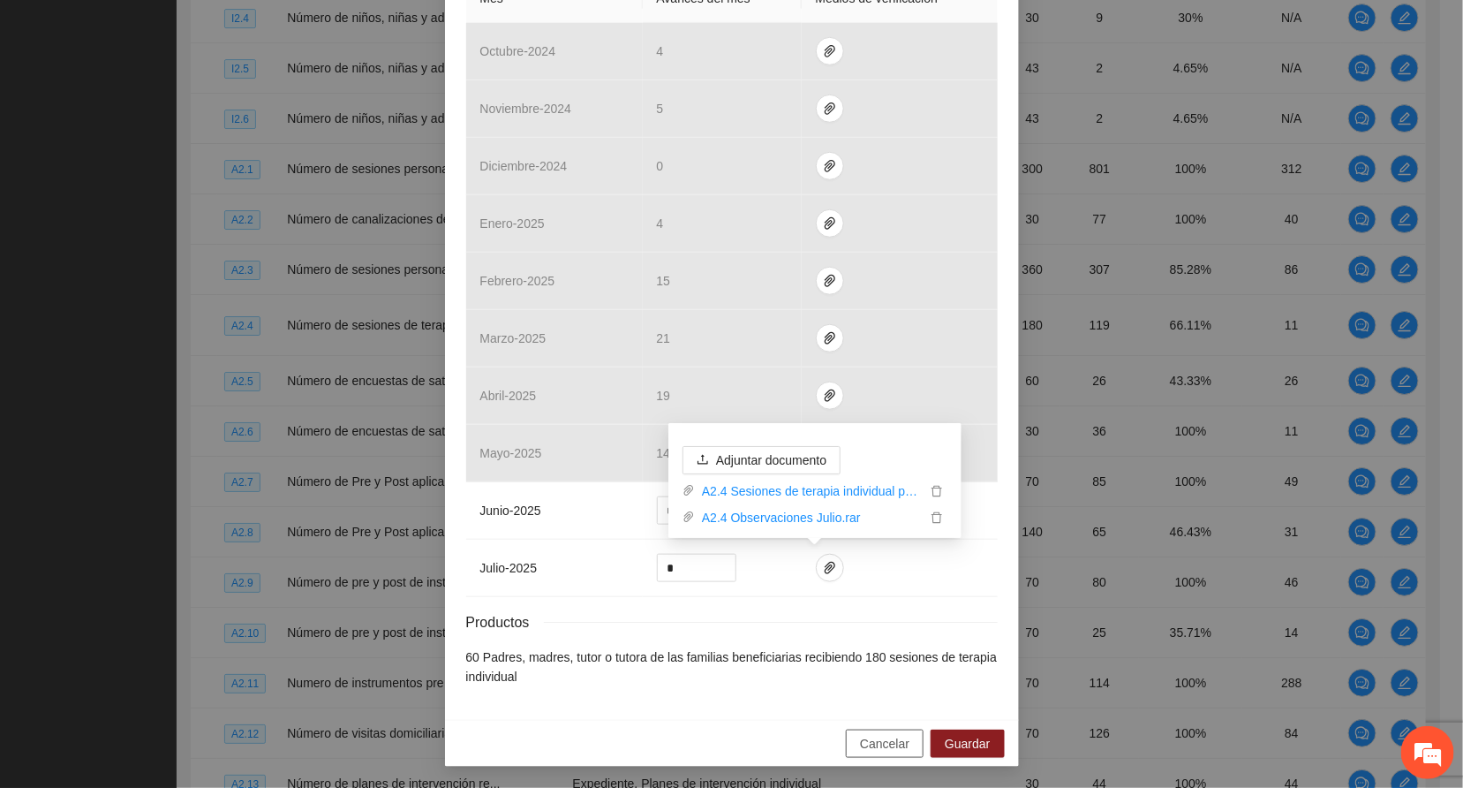
click at [890, 740] on span "Cancelar" at bounding box center [884, 743] width 49 height 19
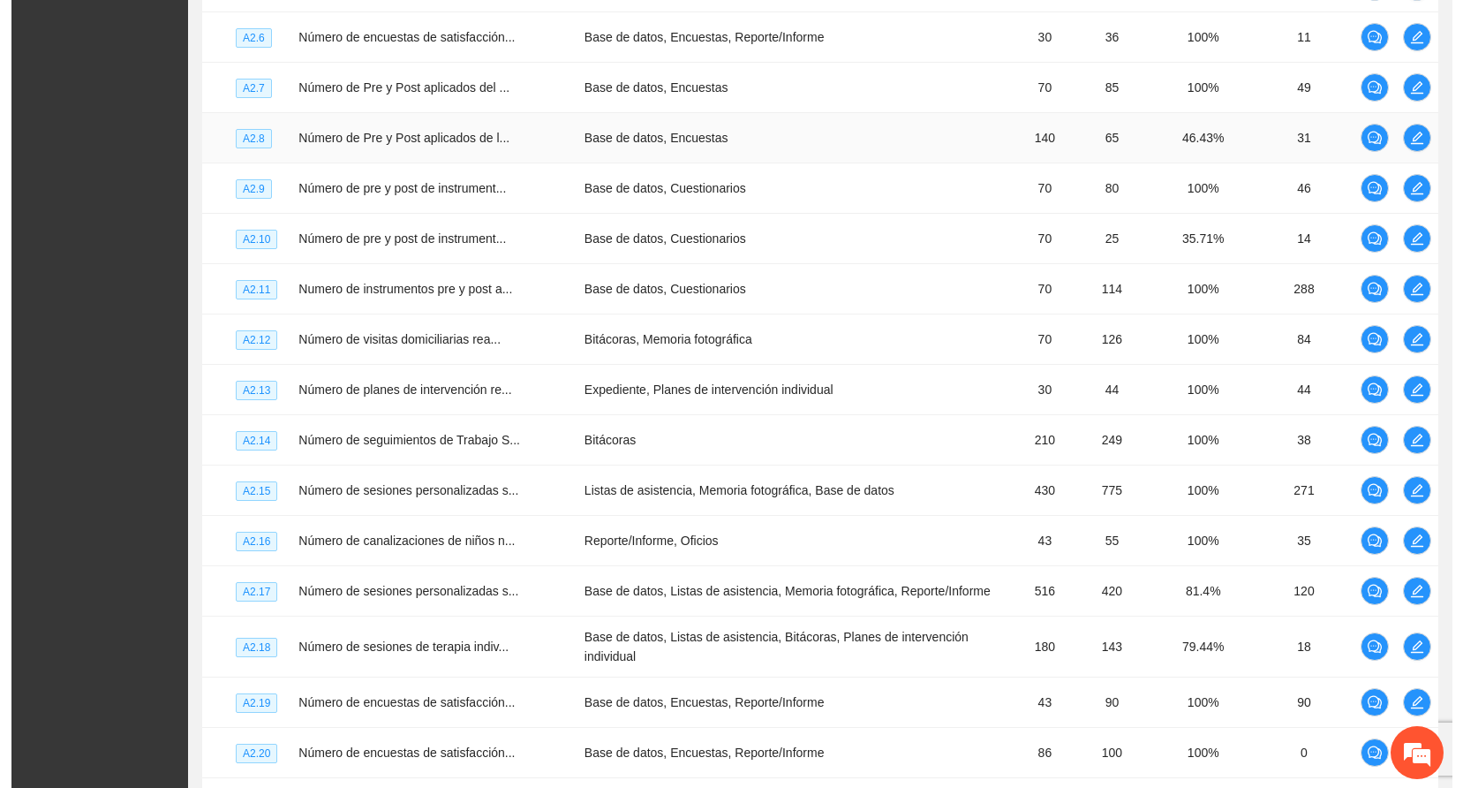
scroll to position [3021, 0]
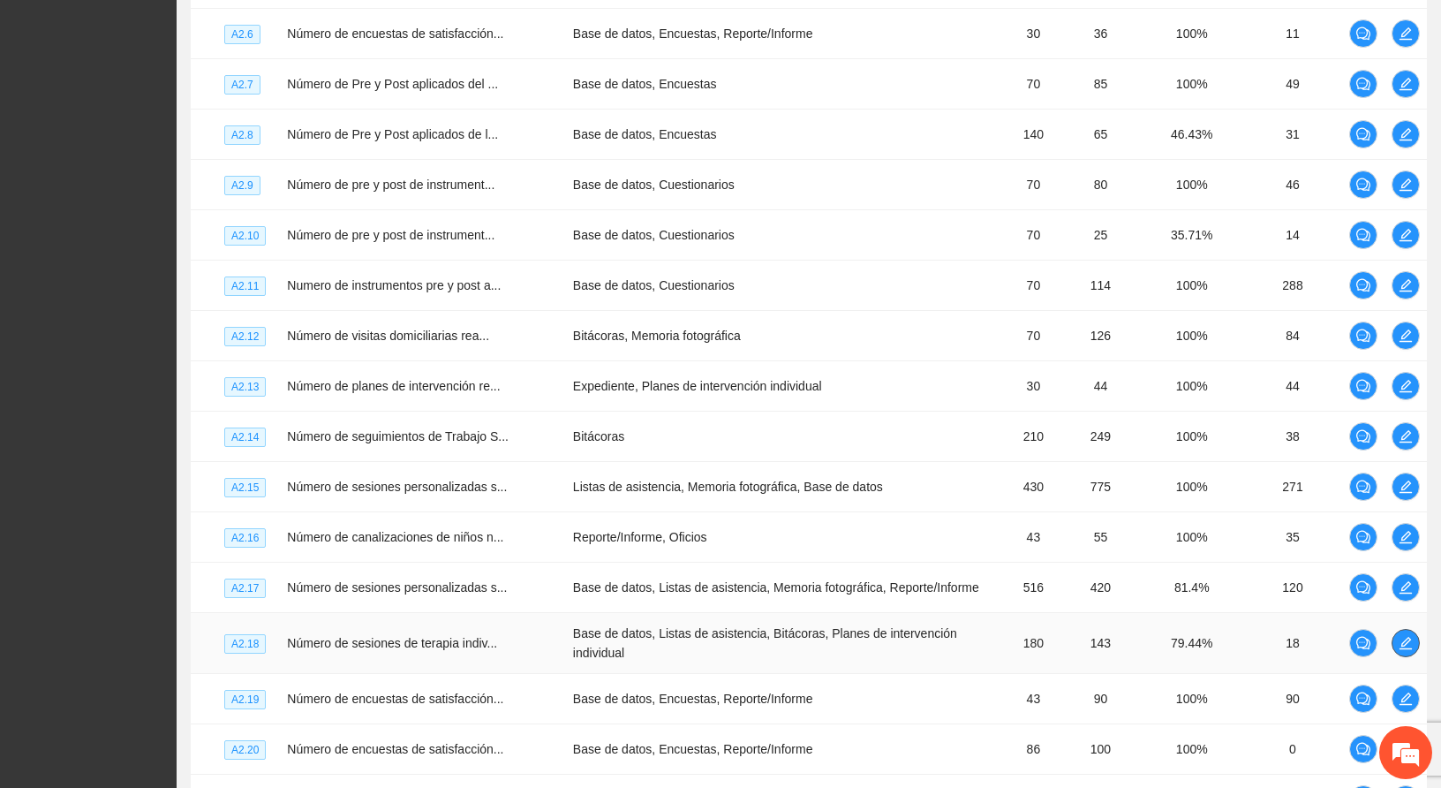
click at [1409, 637] on icon "edit" at bounding box center [1406, 643] width 14 height 14
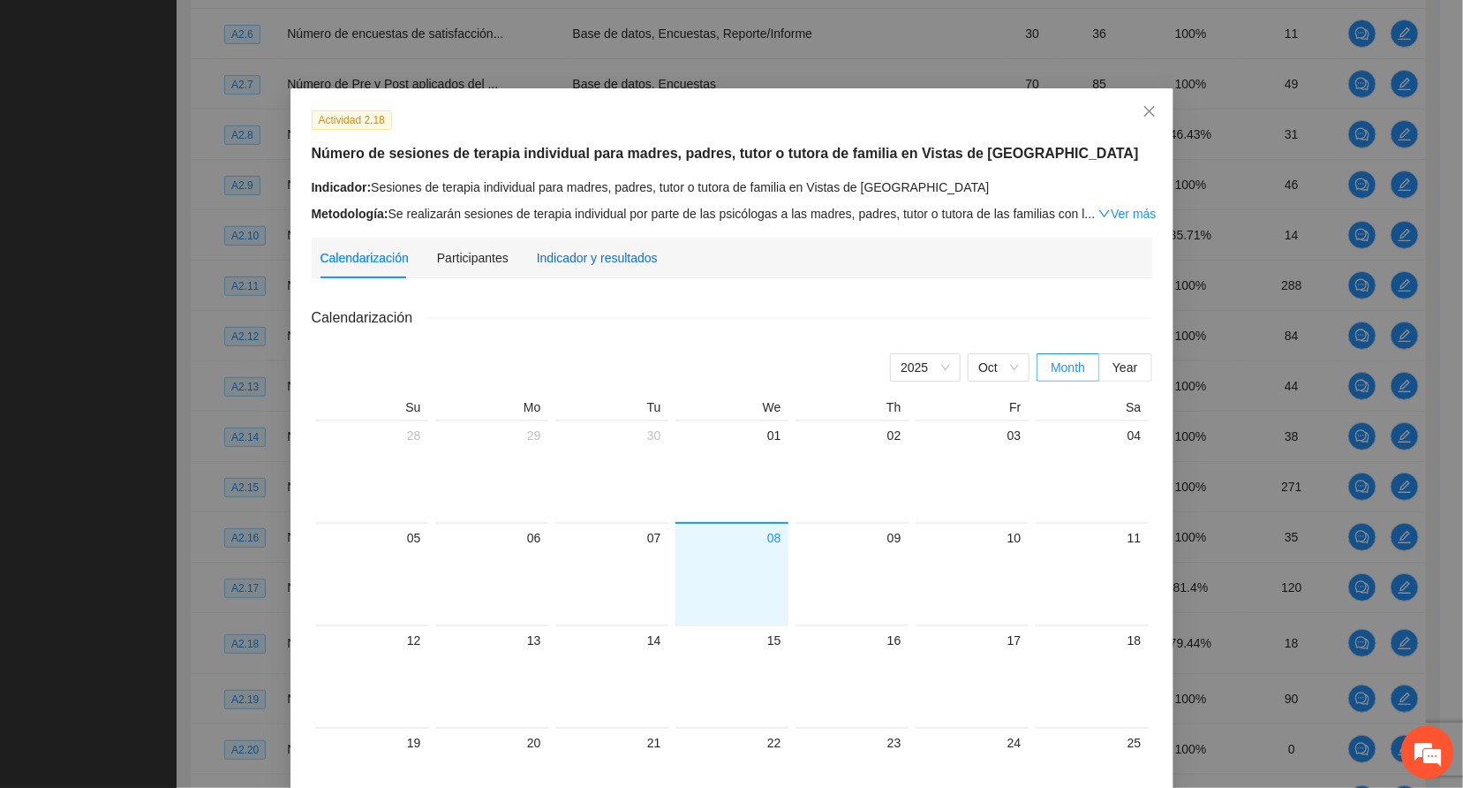
click at [597, 252] on div "Indicador y resultados" at bounding box center [597, 257] width 121 height 19
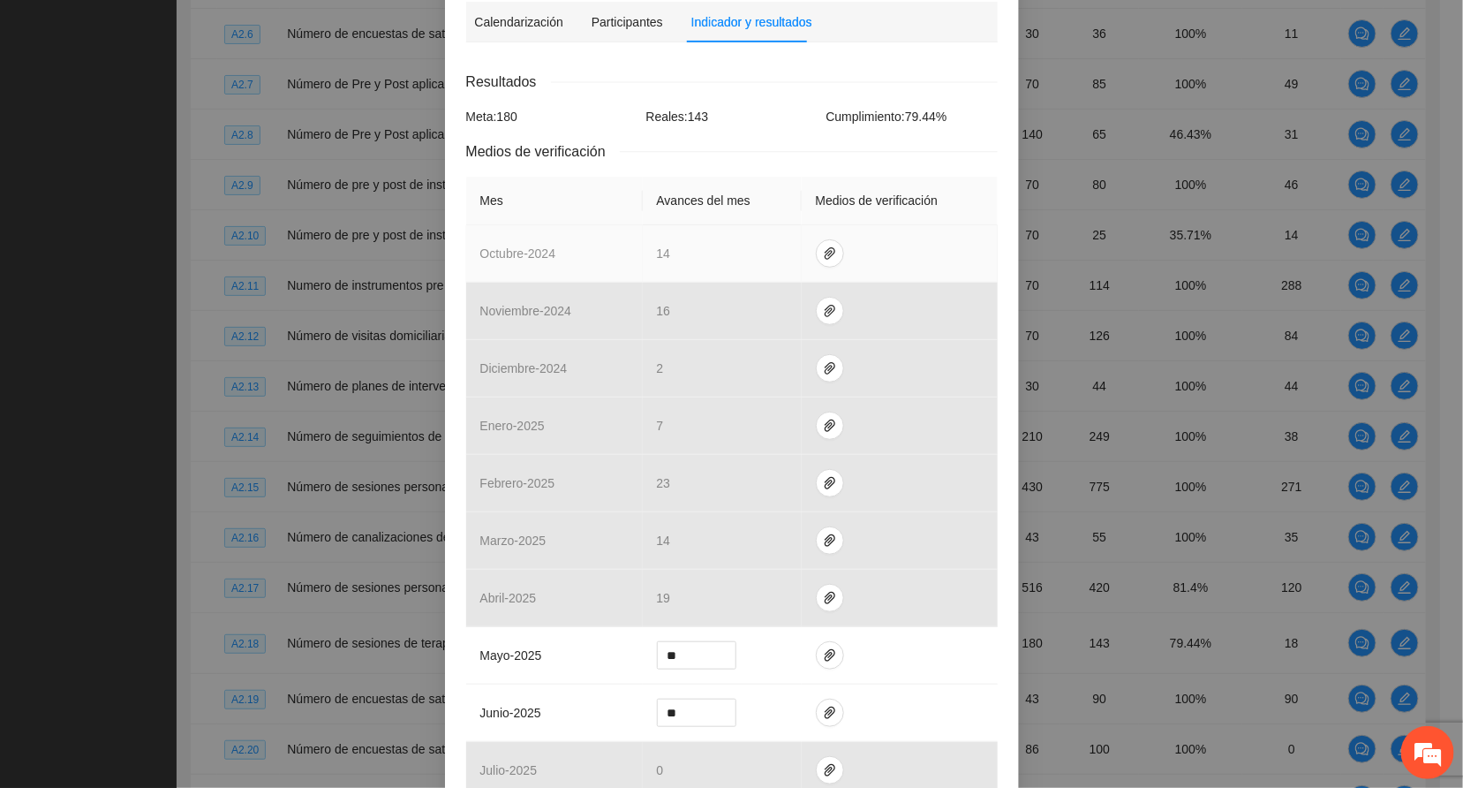
scroll to position [464, 0]
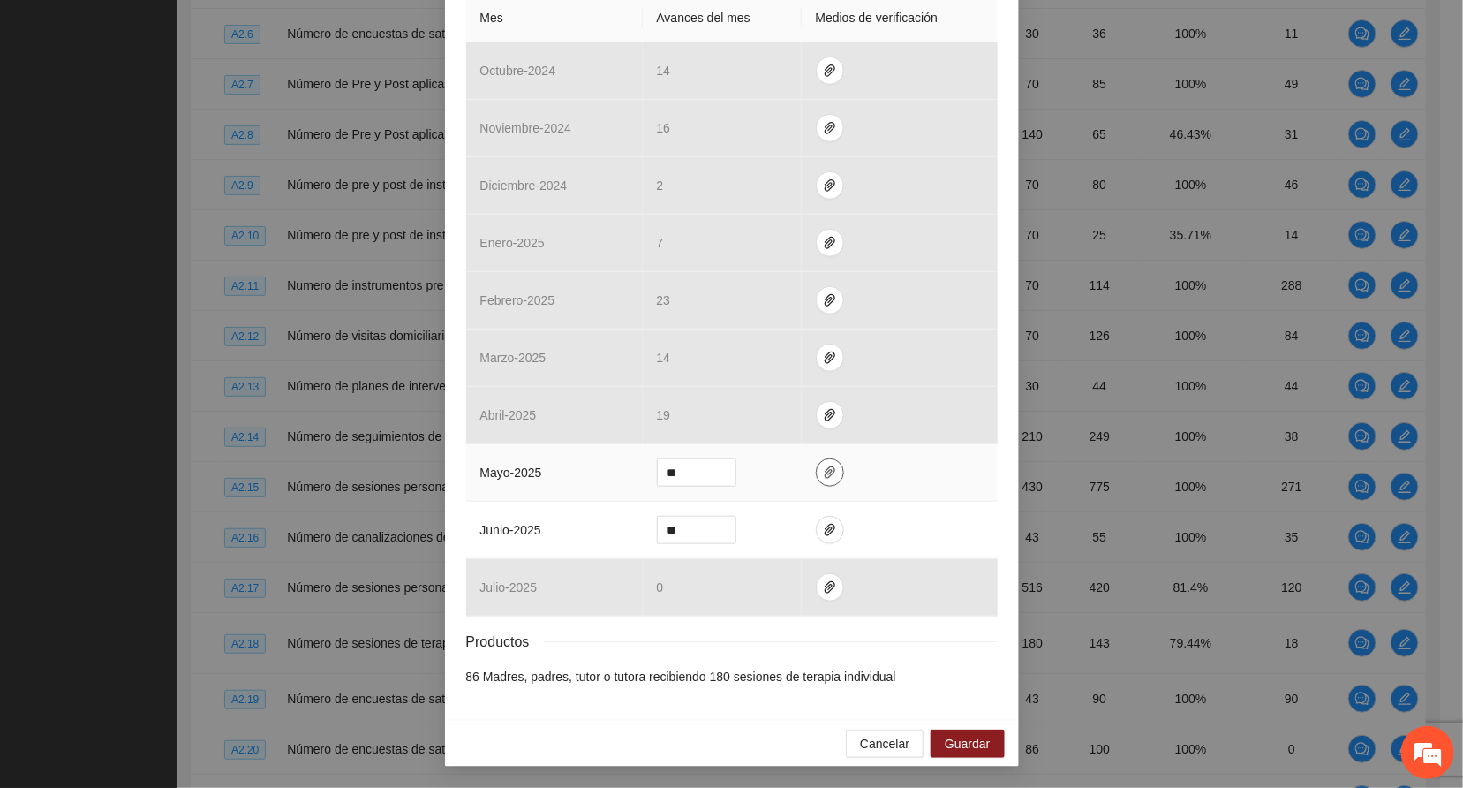
click at [823, 472] on icon "paper-clip" at bounding box center [830, 472] width 14 height 14
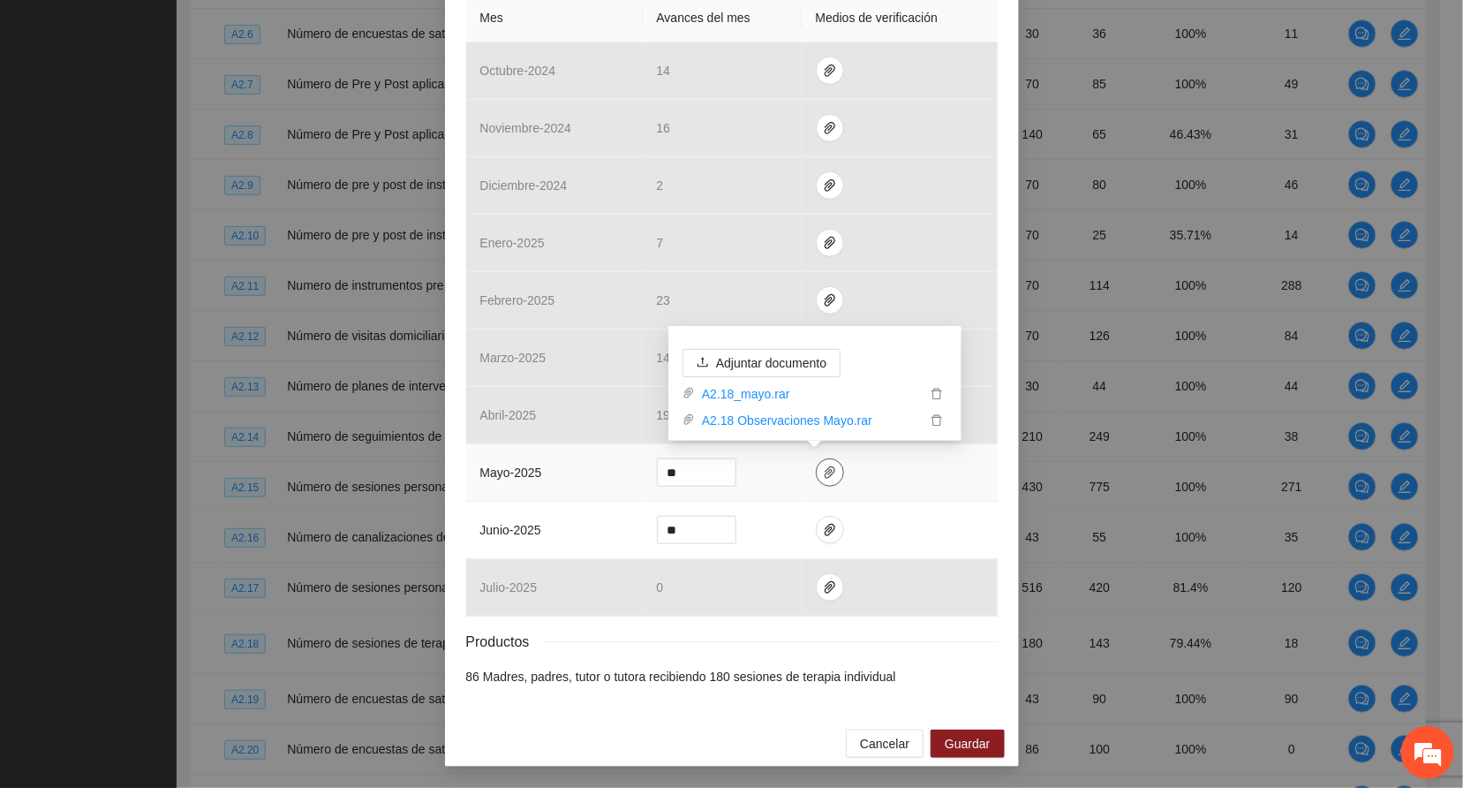
click at [823, 472] on icon "paper-clip" at bounding box center [830, 472] width 14 height 14
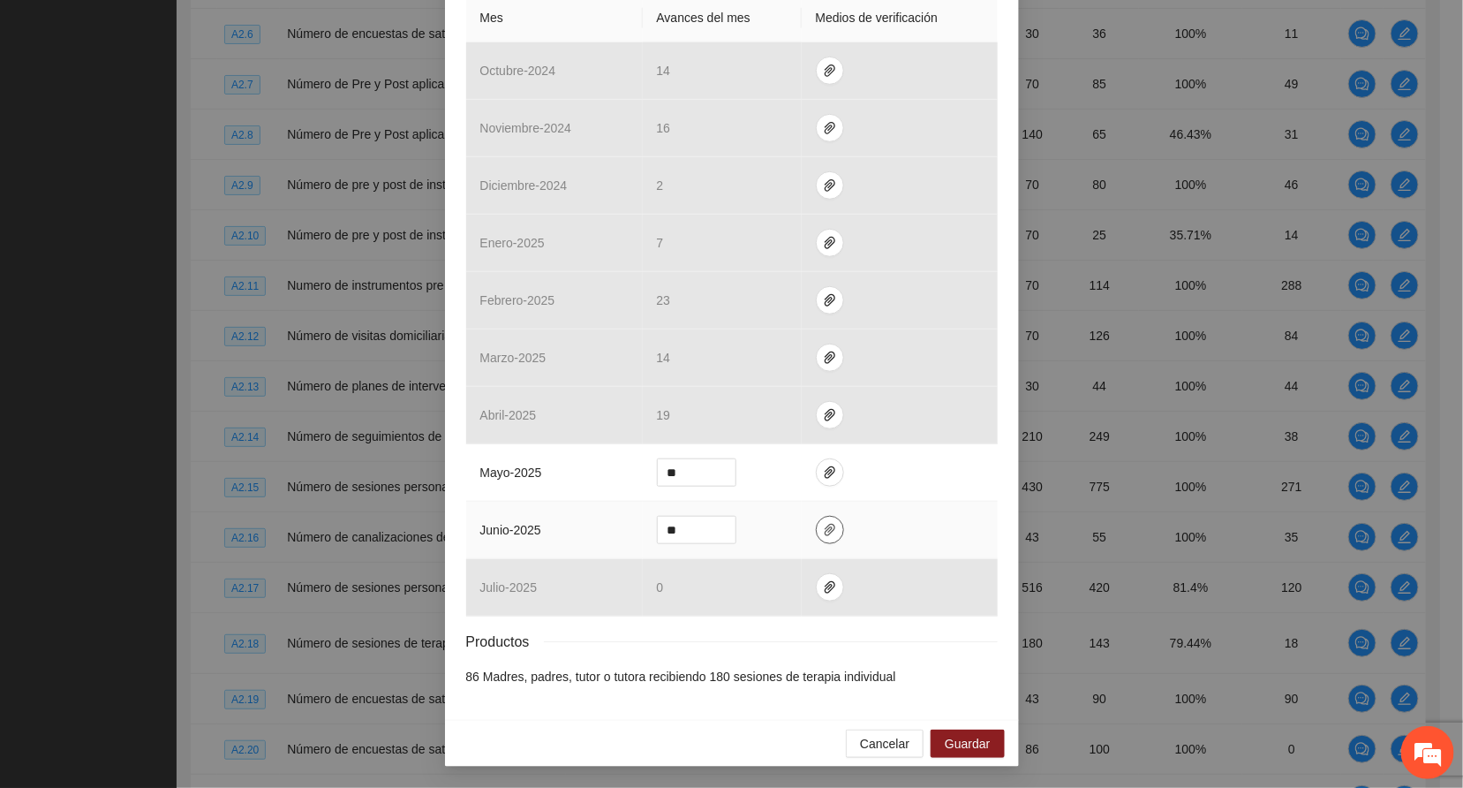
click at [825, 530] on icon "paper-clip" at bounding box center [830, 530] width 11 height 12
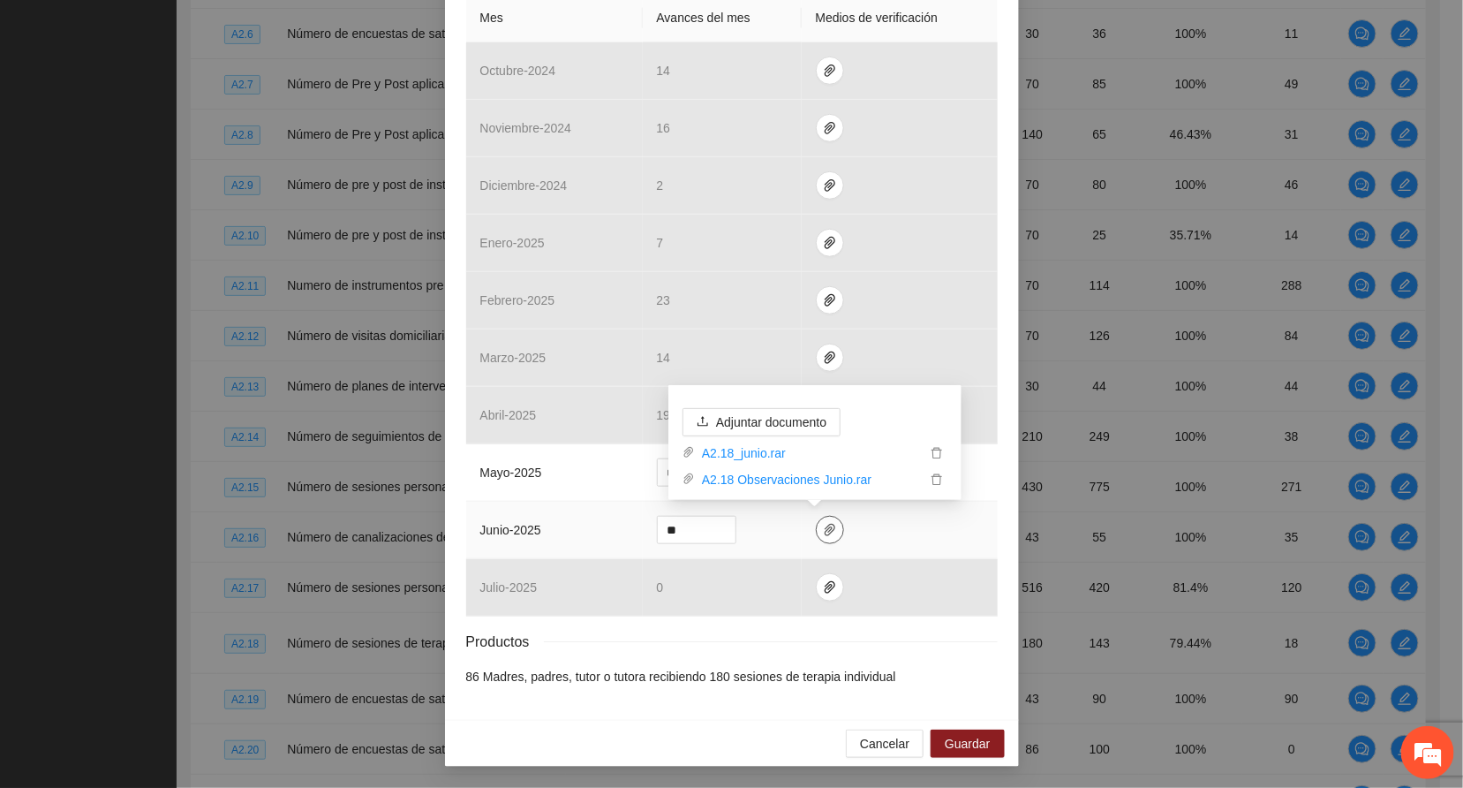
click at [825, 530] on icon "paper-clip" at bounding box center [830, 530] width 11 height 12
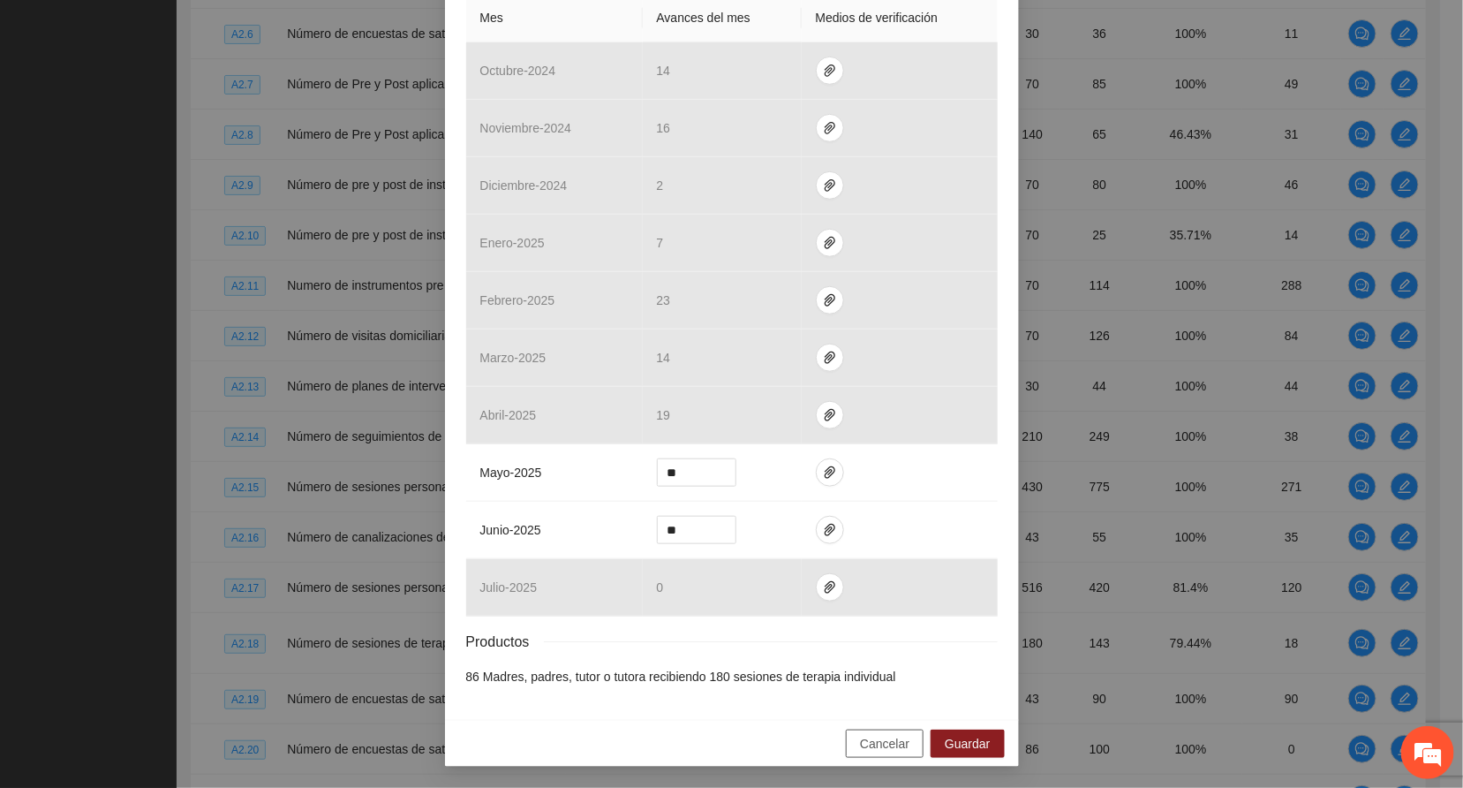
click at [878, 737] on span "Cancelar" at bounding box center [884, 743] width 49 height 19
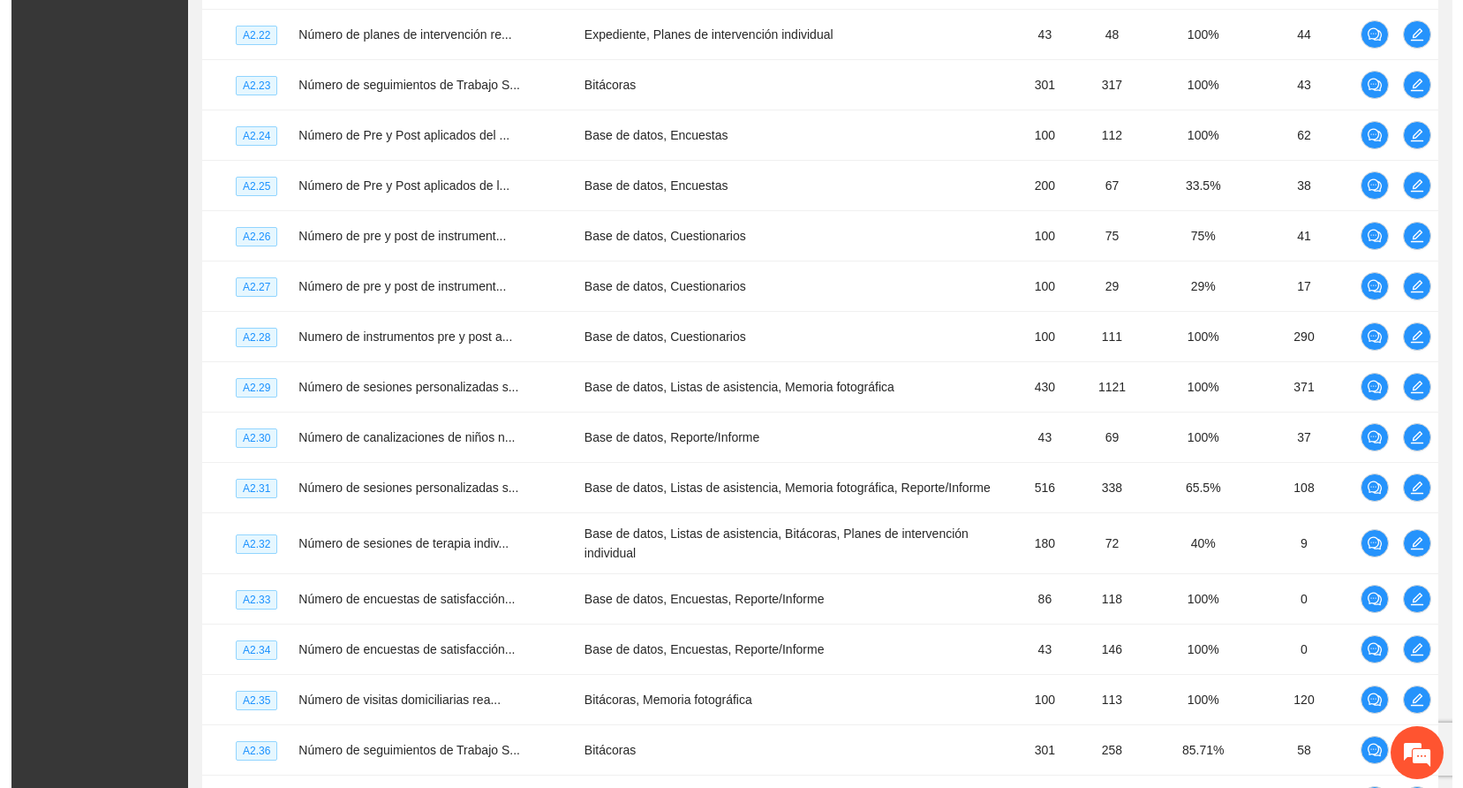
scroll to position [3866, 0]
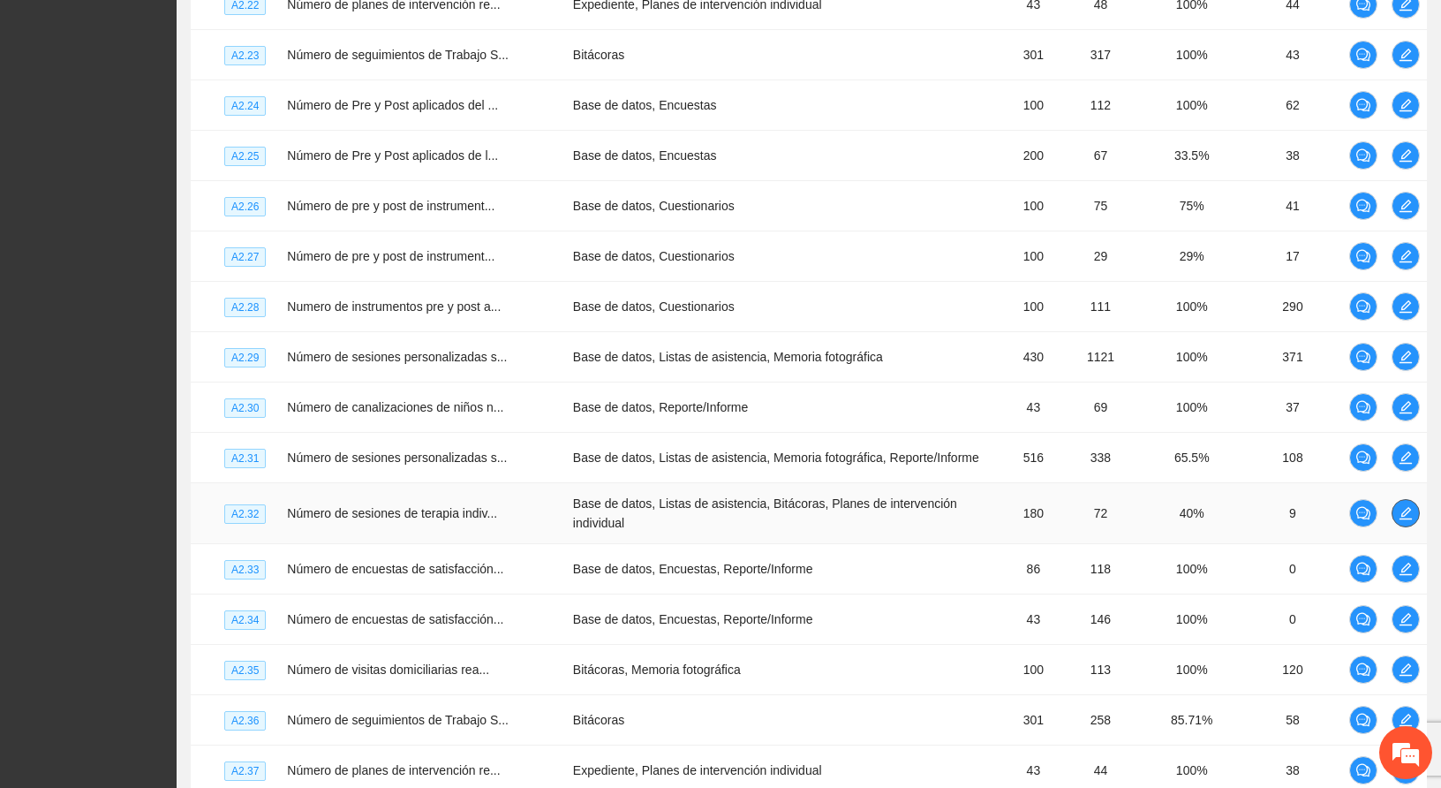
click at [1407, 507] on icon "edit" at bounding box center [1405, 513] width 12 height 12
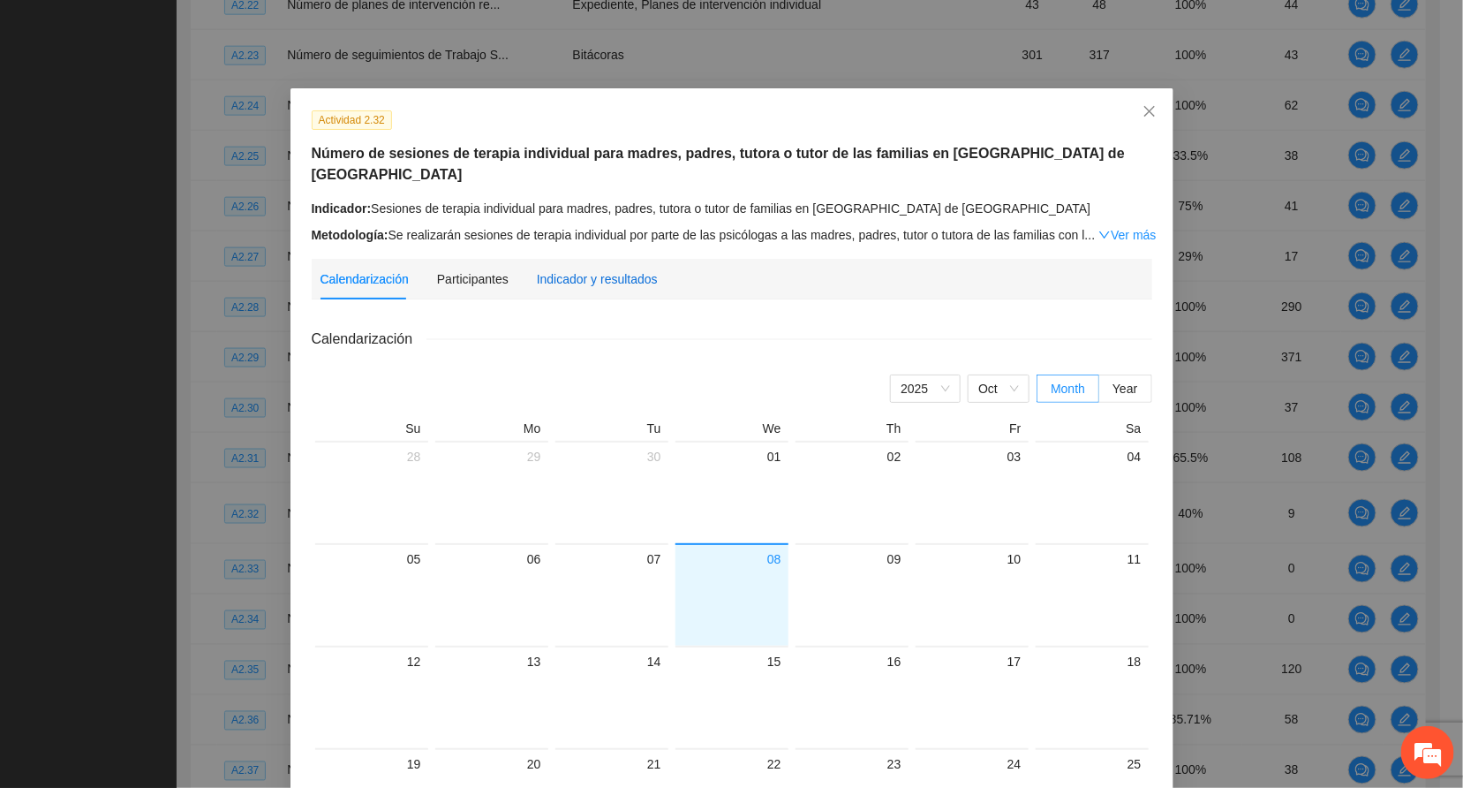
click at [570, 269] on div "Indicador y resultados" at bounding box center [597, 278] width 121 height 19
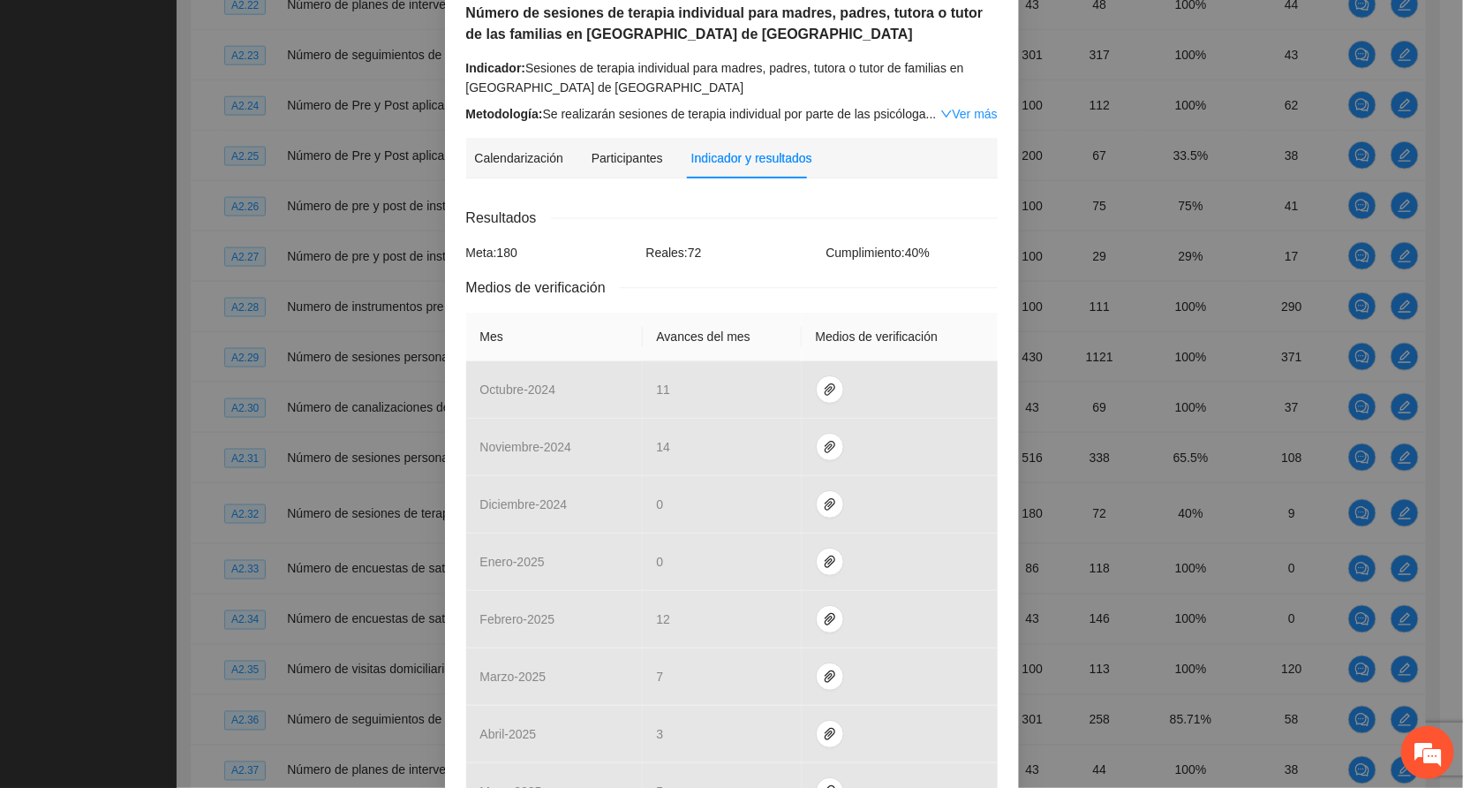
scroll to position [397, 0]
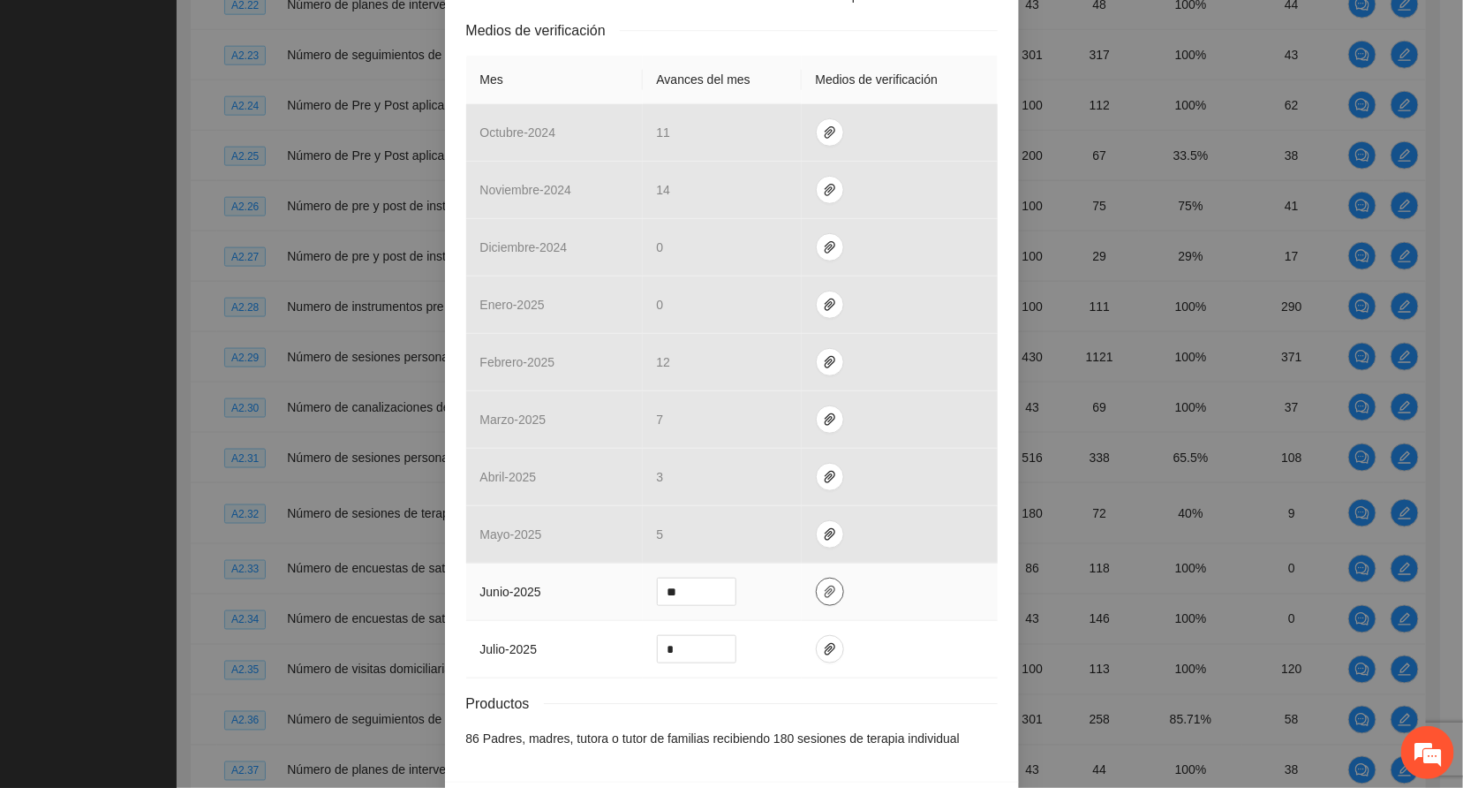
click at [825, 598] on icon "paper-clip" at bounding box center [830, 591] width 11 height 12
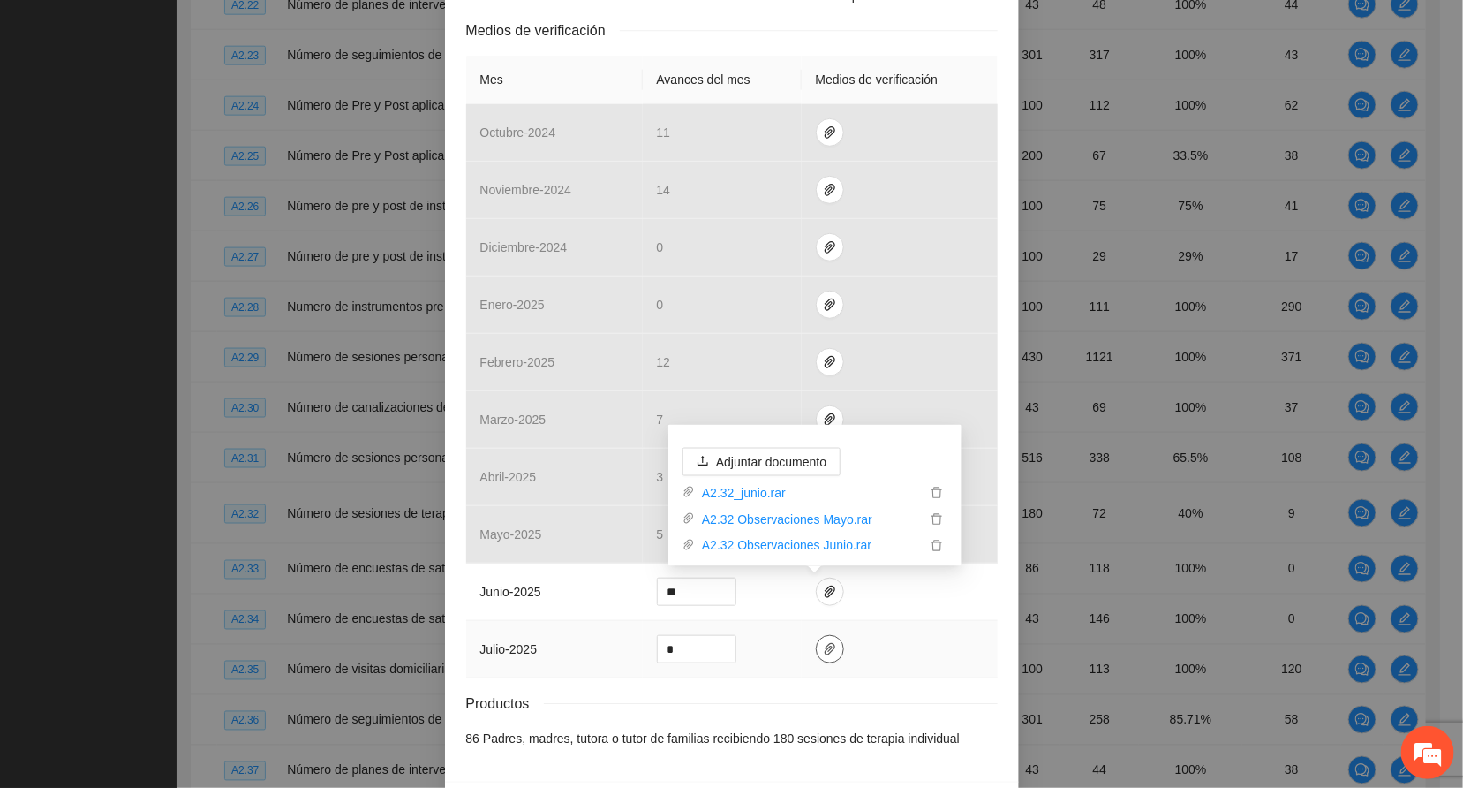
click at [825, 655] on icon "paper-clip" at bounding box center [830, 649] width 11 height 12
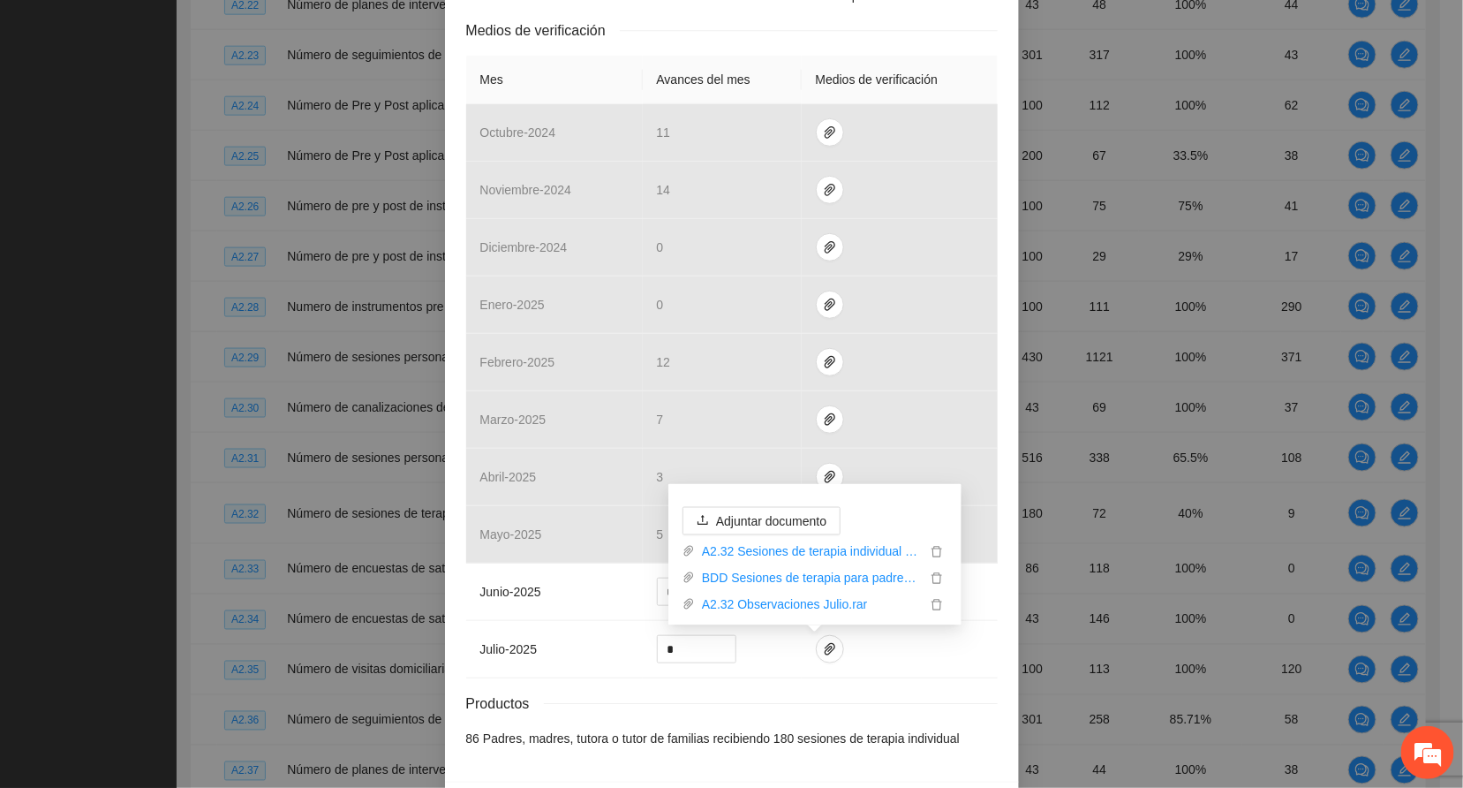
click at [604, 766] on div "Actividad 2.32 Número de sesiones de terapia individual para madres, padres, tu…" at bounding box center [732, 236] width 574 height 1090
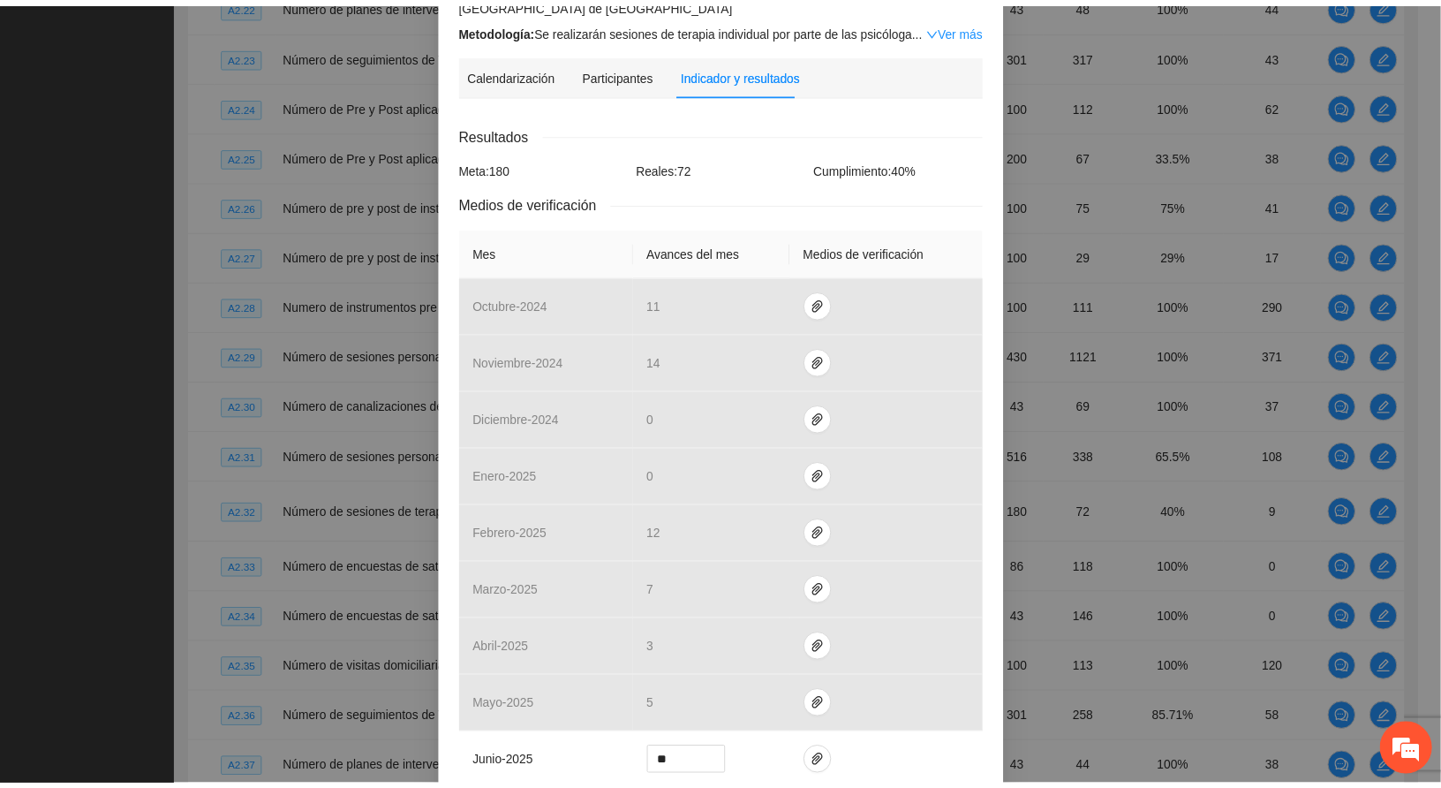
scroll to position [0, 0]
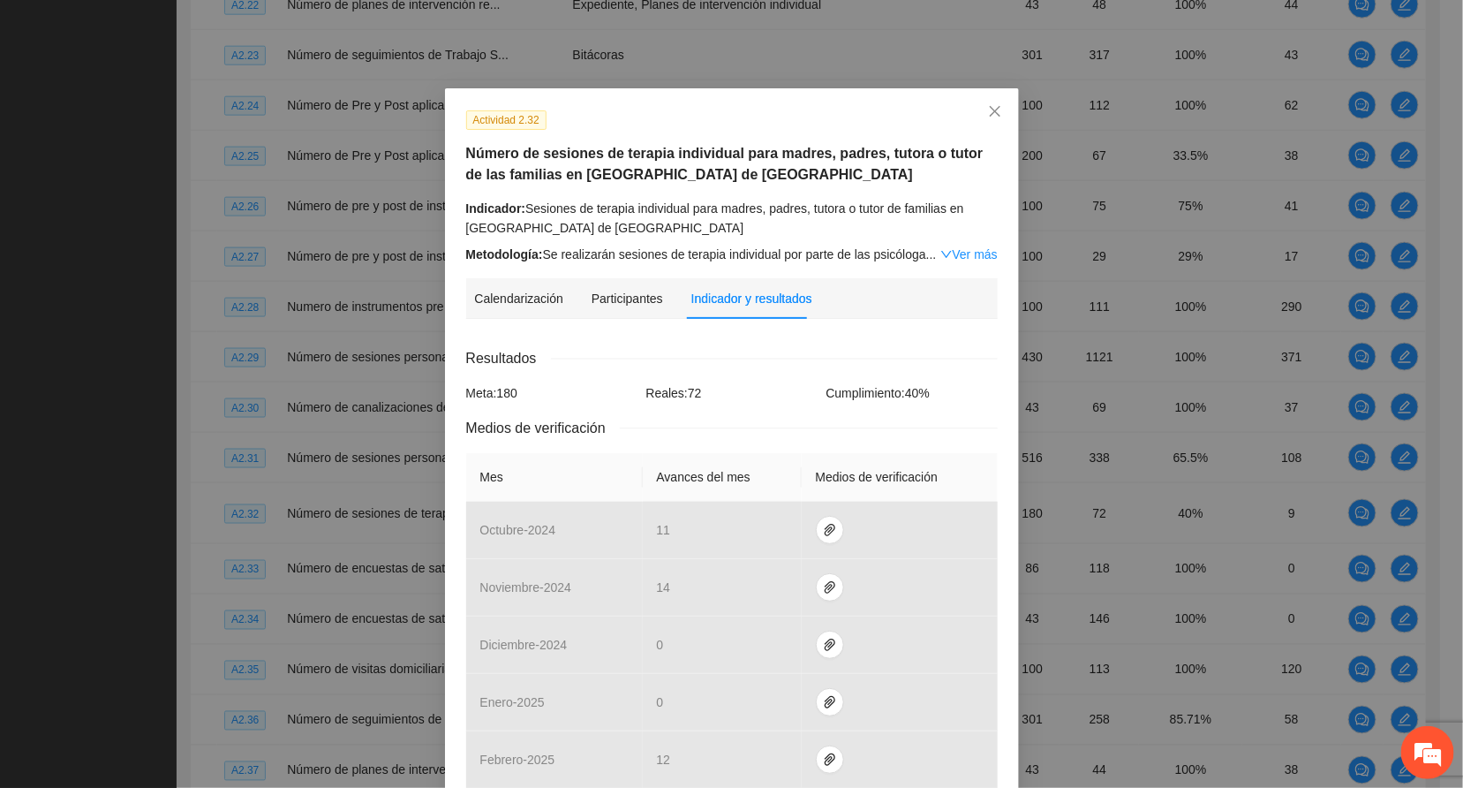
click at [56, 82] on div "Actividad 2.32 Número de sesiones de terapia individual para madres, padres, tu…" at bounding box center [731, 394] width 1463 height 788
click at [988, 111] on icon "close" at bounding box center [995, 111] width 14 height 14
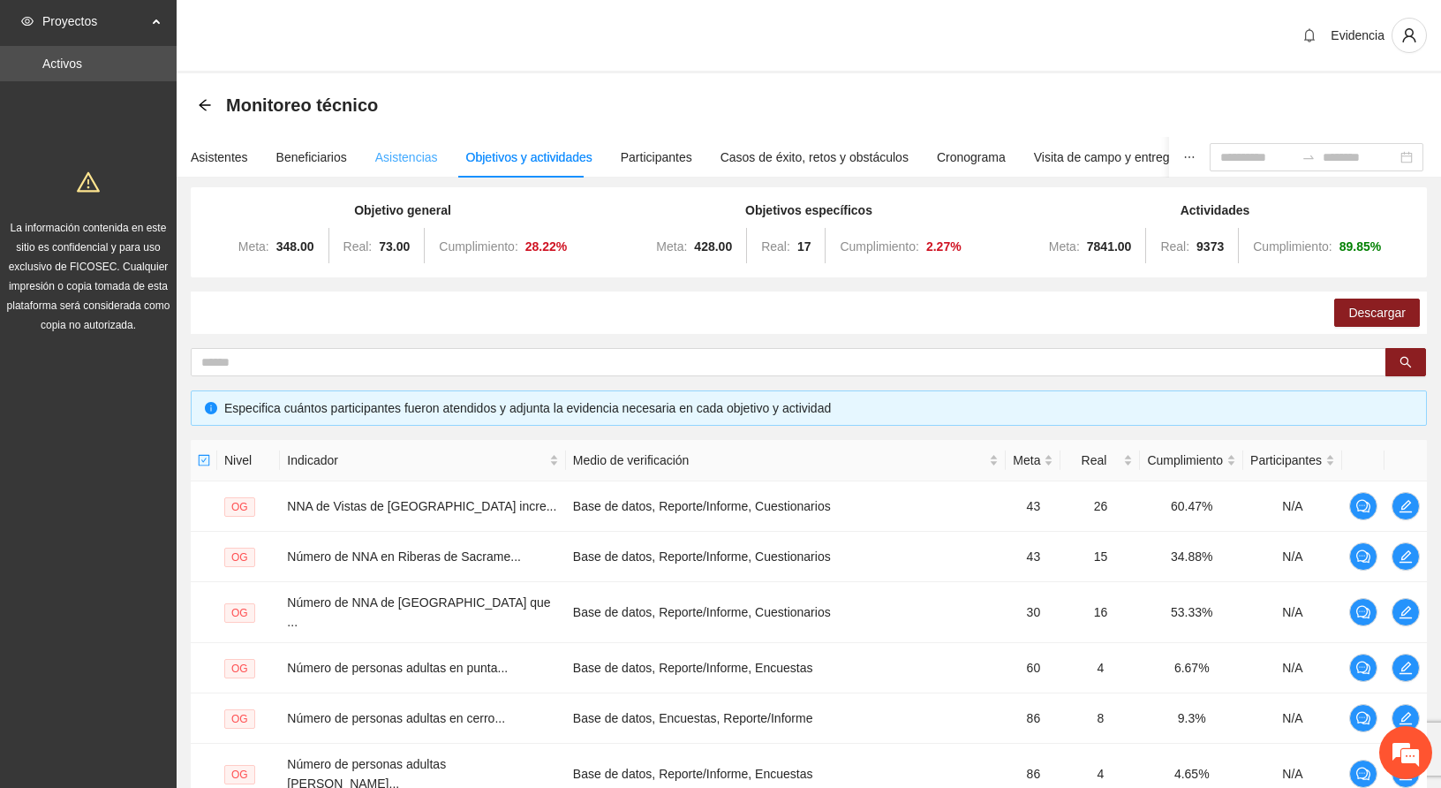
click at [385, 143] on div "Asistencias" at bounding box center [406, 157] width 63 height 41
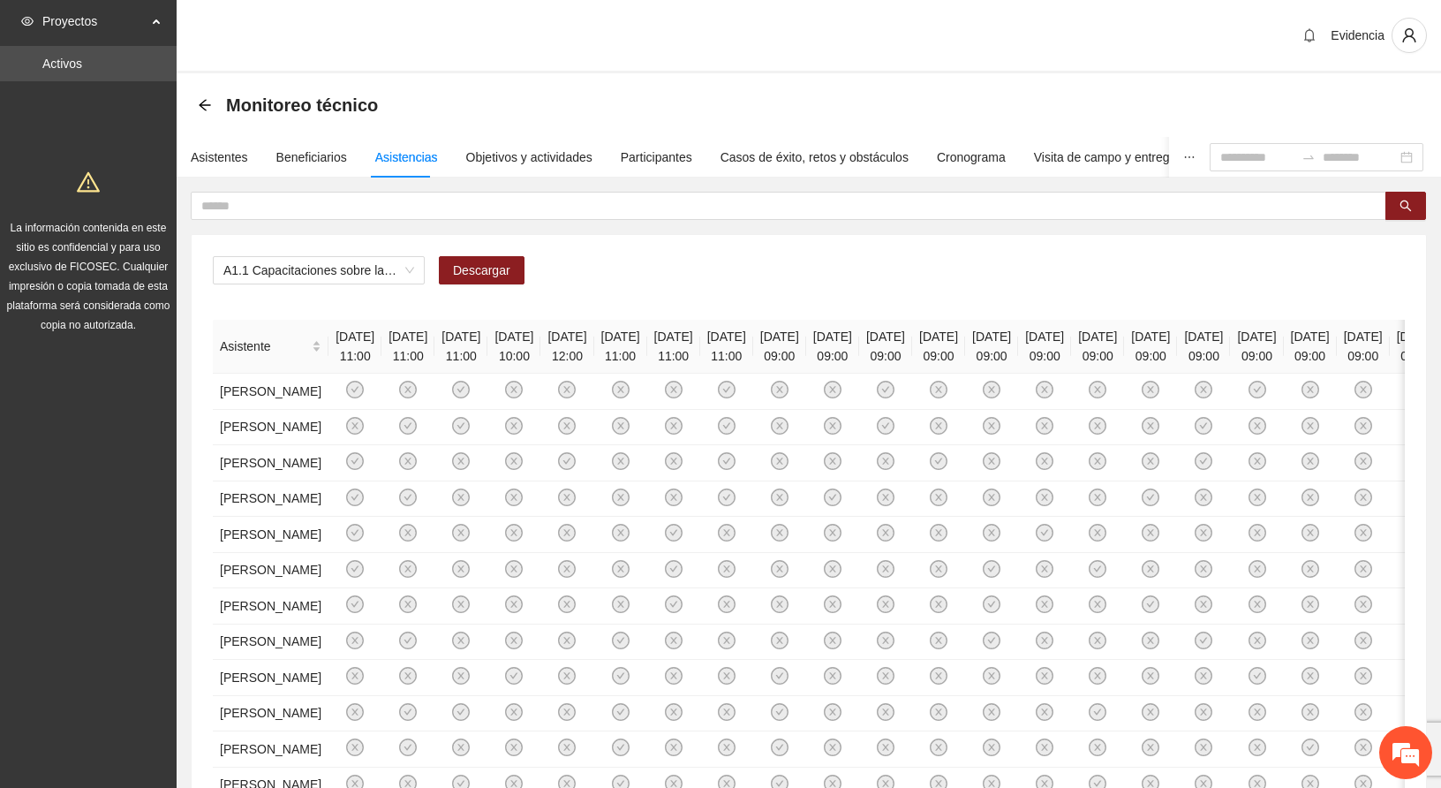
click at [464, 19] on div "Evidencia" at bounding box center [809, 36] width 1264 height 73
click at [379, 265] on span "A1.1 Capacitaciones sobre la metodología de funcionamiento familiar a promotora…" at bounding box center [318, 270] width 191 height 26
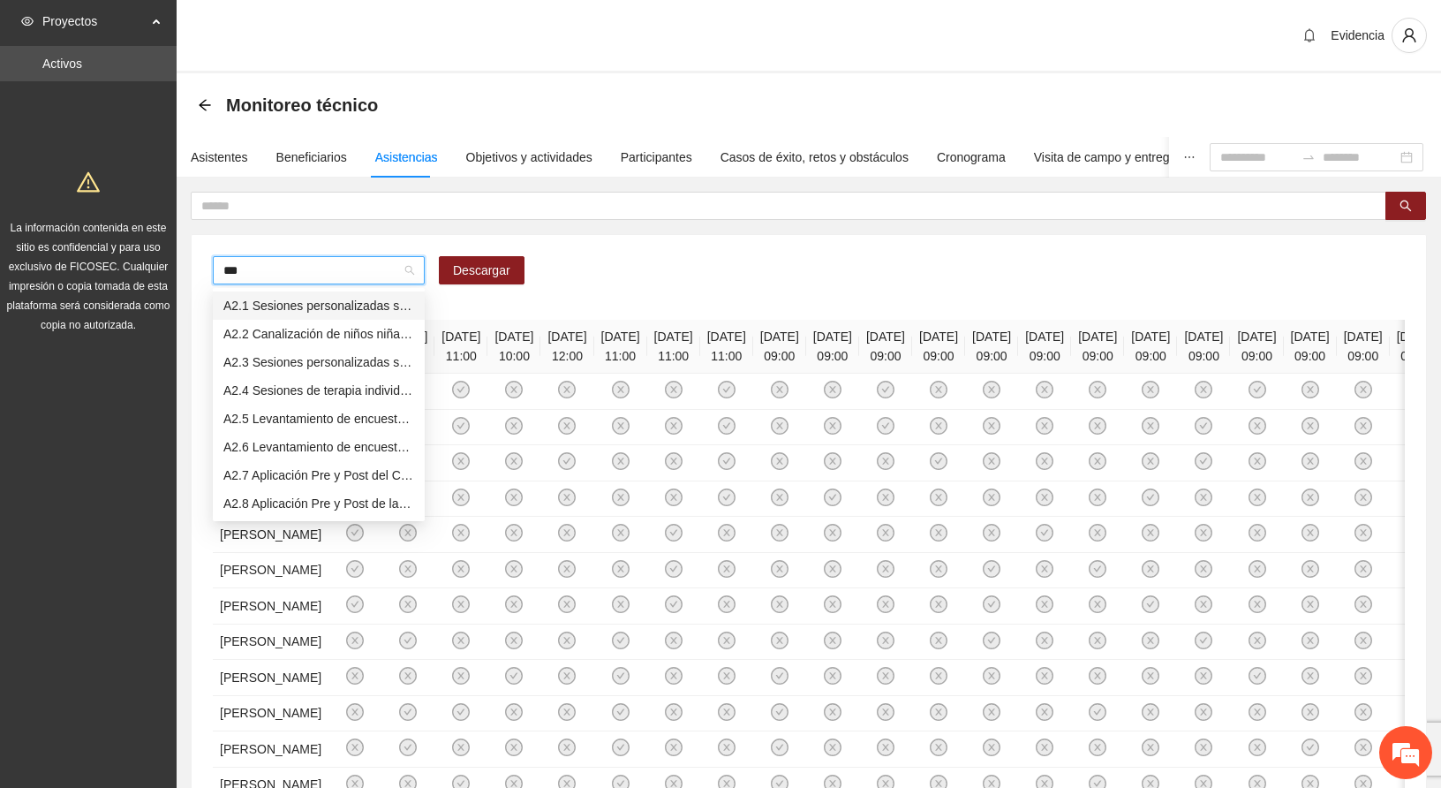
type input "****"
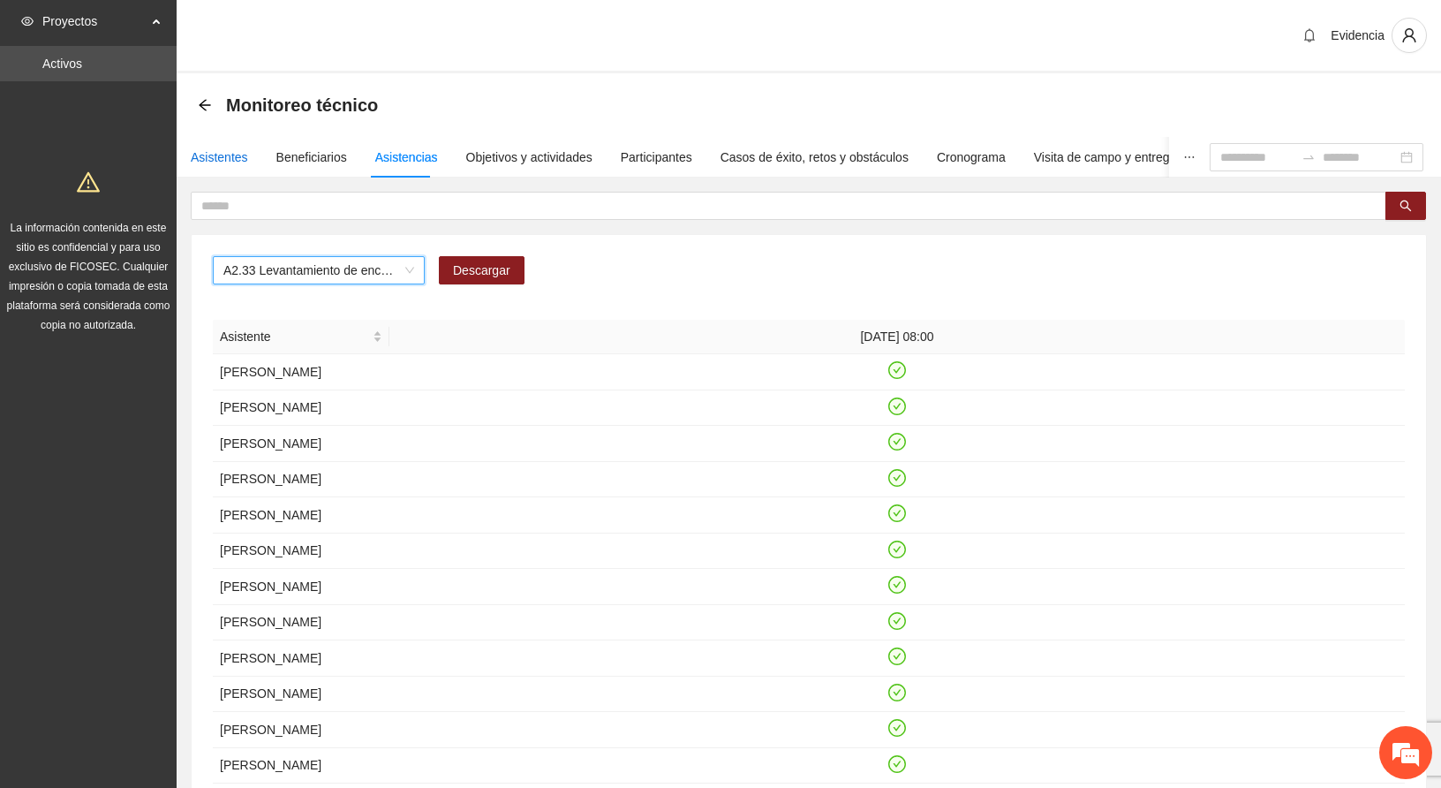
click at [223, 148] on div "Asistentes" at bounding box center [219, 156] width 57 height 19
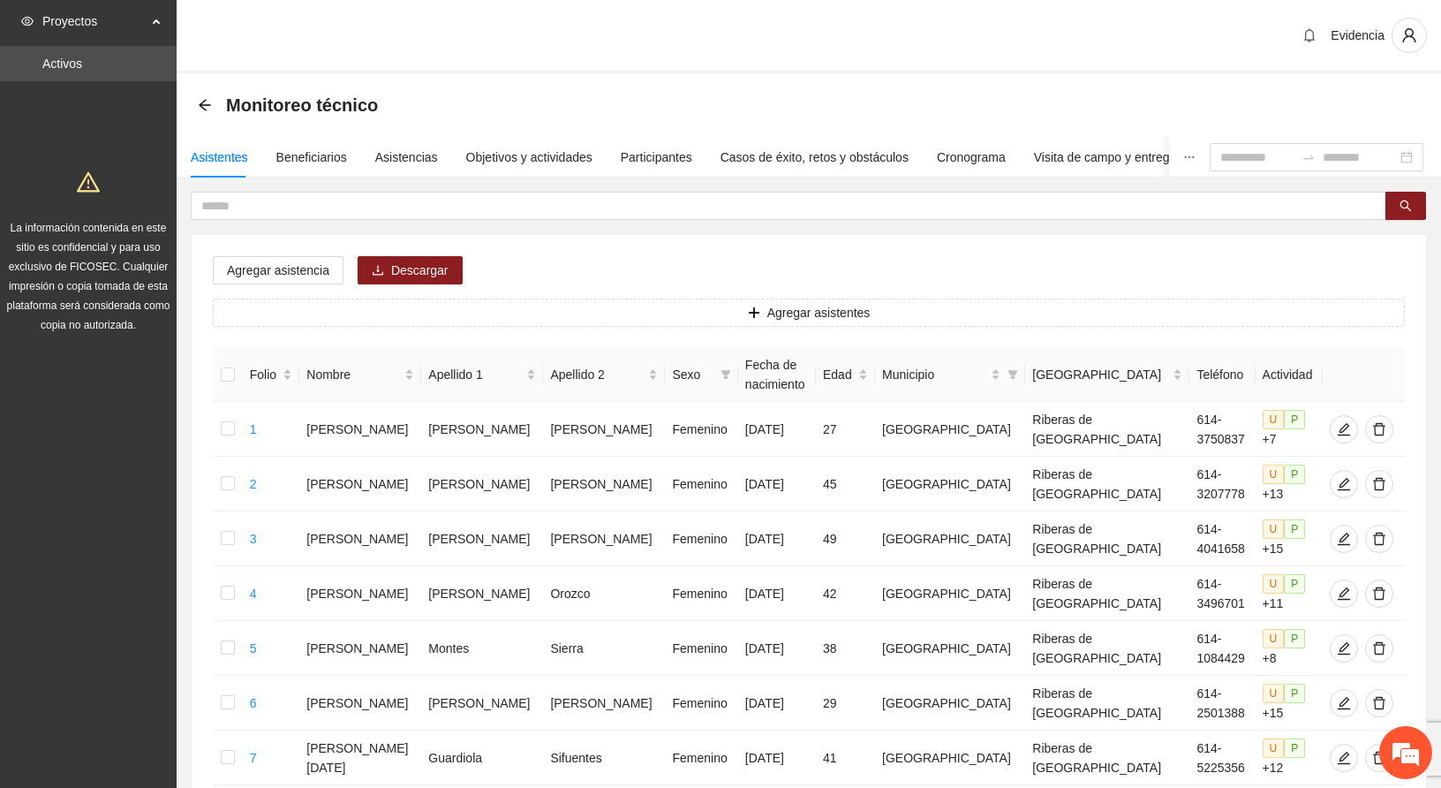
click at [1197, 35] on div "Evidencia" at bounding box center [809, 36] width 1264 height 73
